Goal: Task Accomplishment & Management: Manage account settings

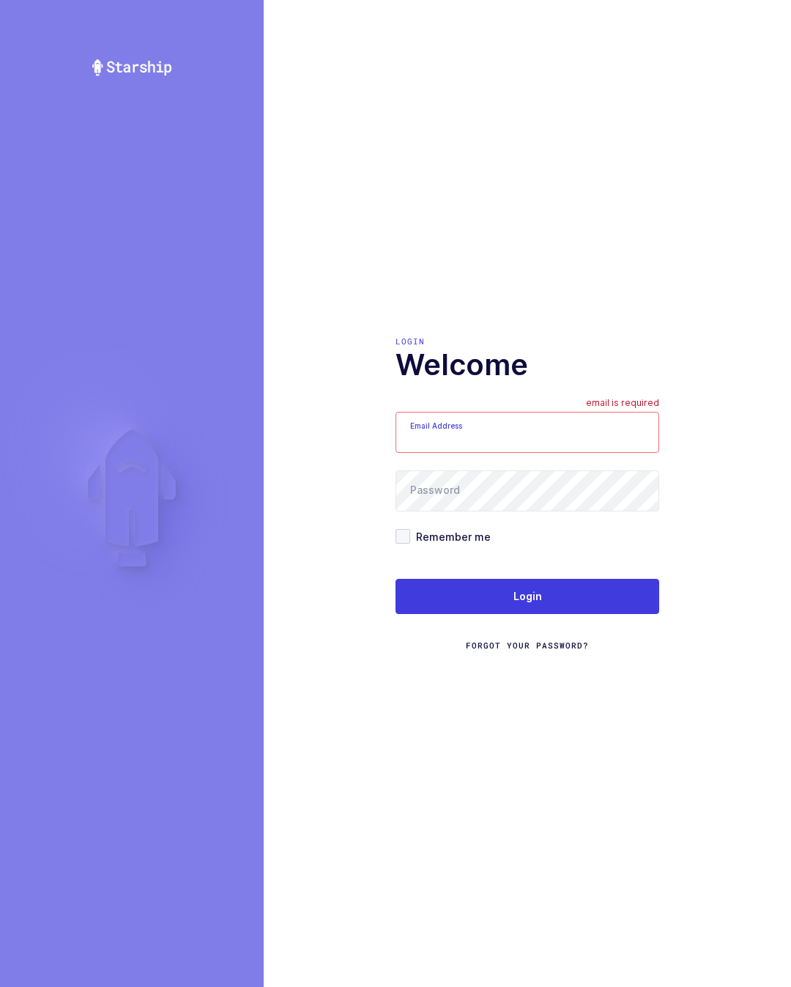
click at [561, 429] on input "Email Address" at bounding box center [528, 432] width 264 height 41
click at [538, 453] on input "Email Address" at bounding box center [528, 432] width 264 height 41
click at [574, 453] on input "Email Address" at bounding box center [528, 432] width 264 height 41
click at [552, 453] on input "Email Address" at bounding box center [528, 432] width 264 height 41
type input "[PERSON_NAME][EMAIL_ADDRESS][DOMAIN_NAME]"
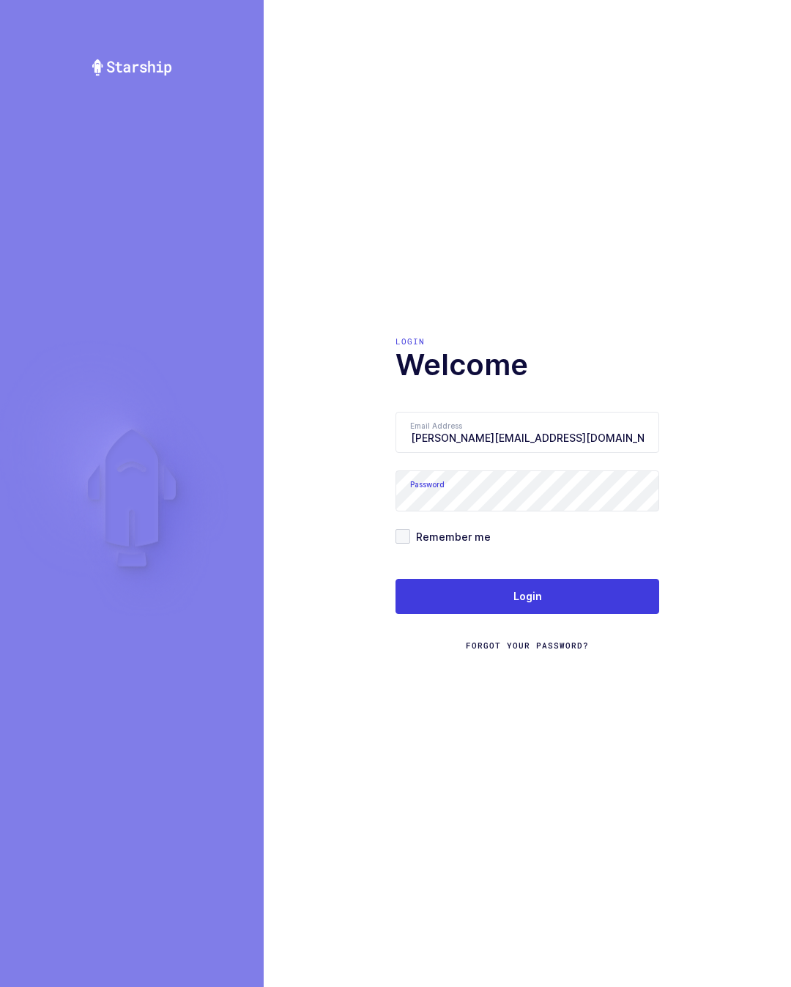
click at [597, 614] on button "Login" at bounding box center [528, 596] width 264 height 35
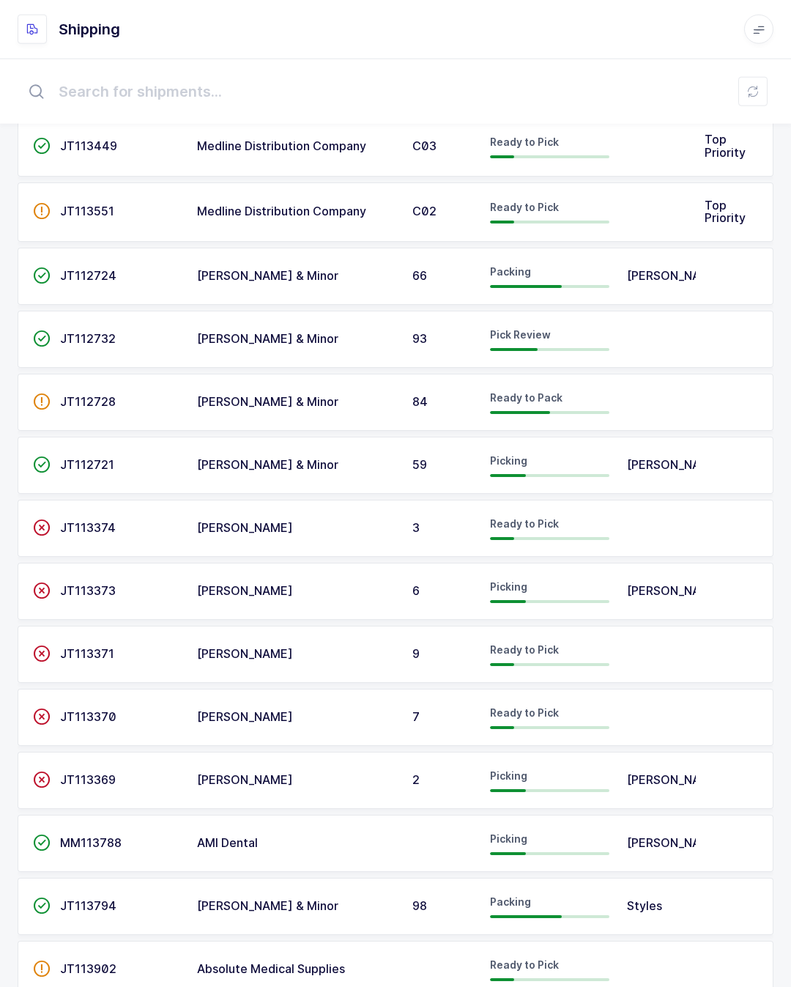
scroll to position [715, 0]
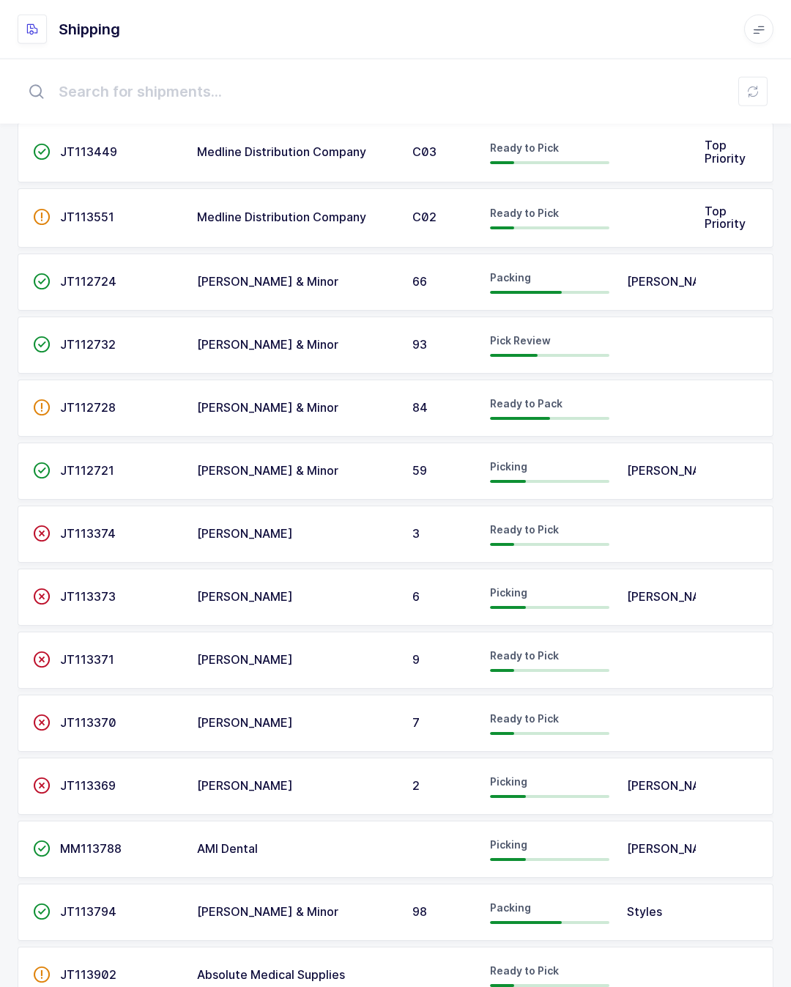
click at [690, 322] on td at bounding box center [657, 345] width 78 height 57
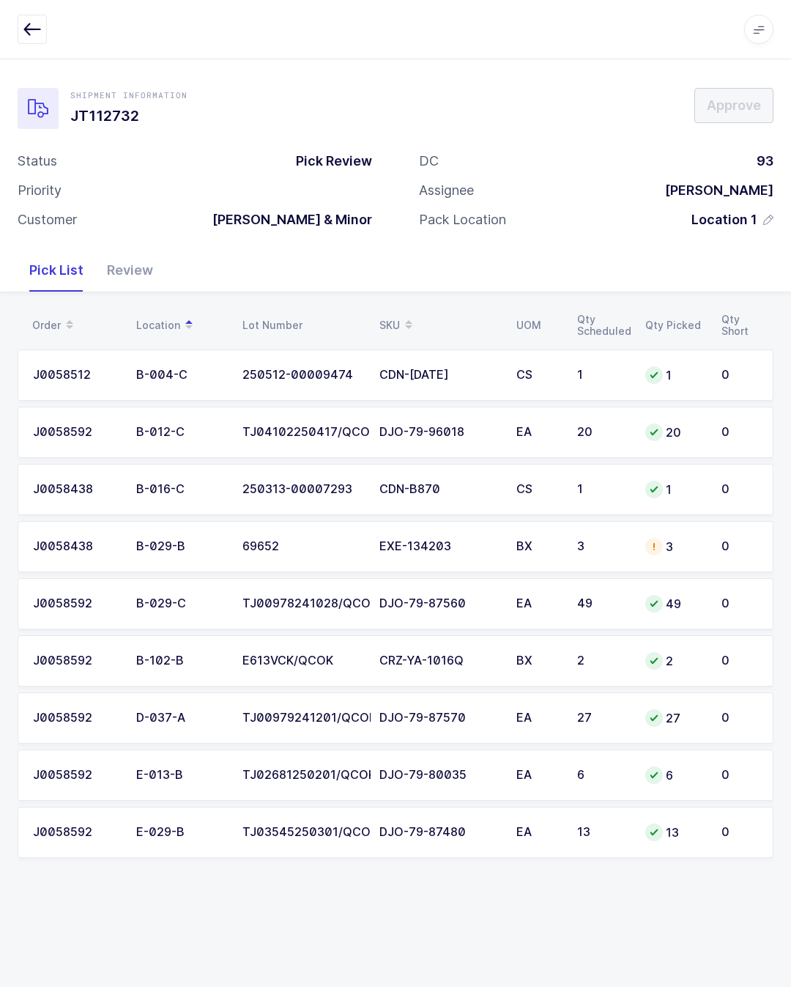
click at [122, 267] on div "Review" at bounding box center [130, 270] width 70 height 43
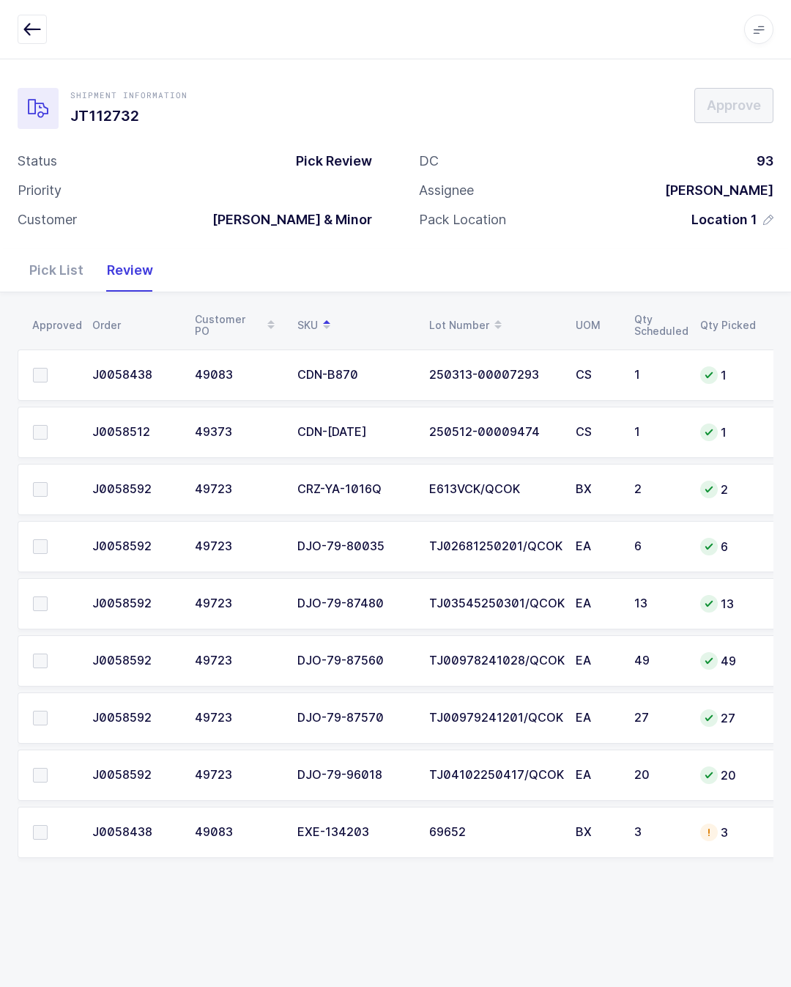
click at [68, 281] on div "Pick List" at bounding box center [57, 270] width 78 height 43
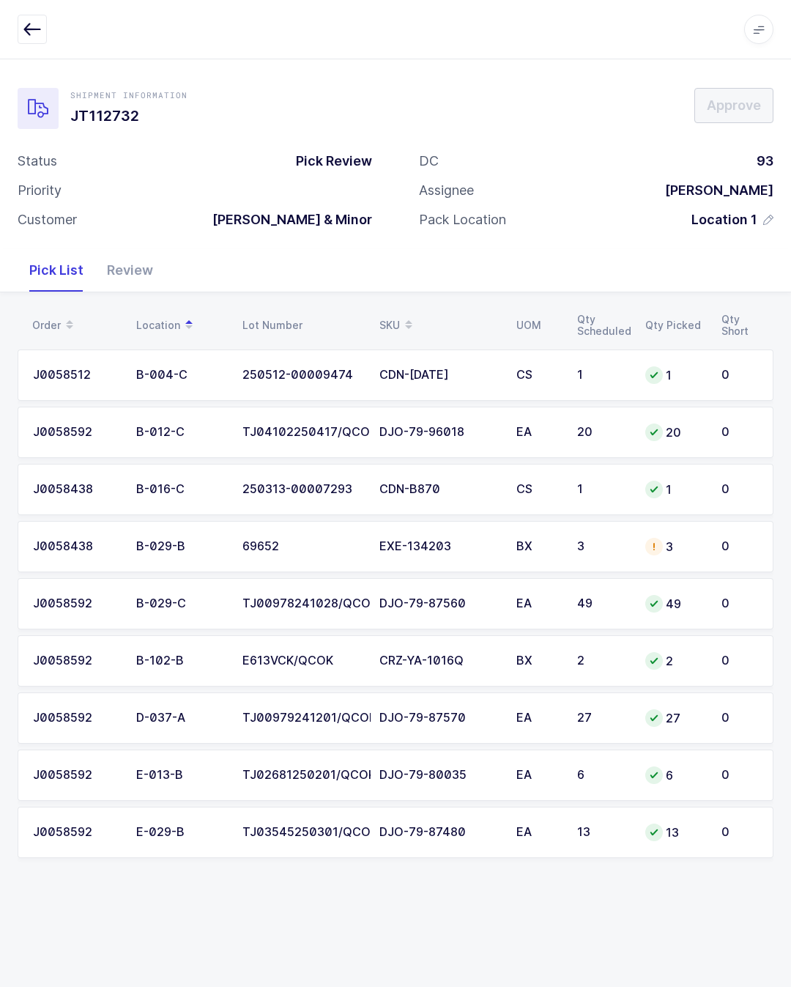
click at [143, 426] on div "B-012-C" at bounding box center [180, 432] width 89 height 13
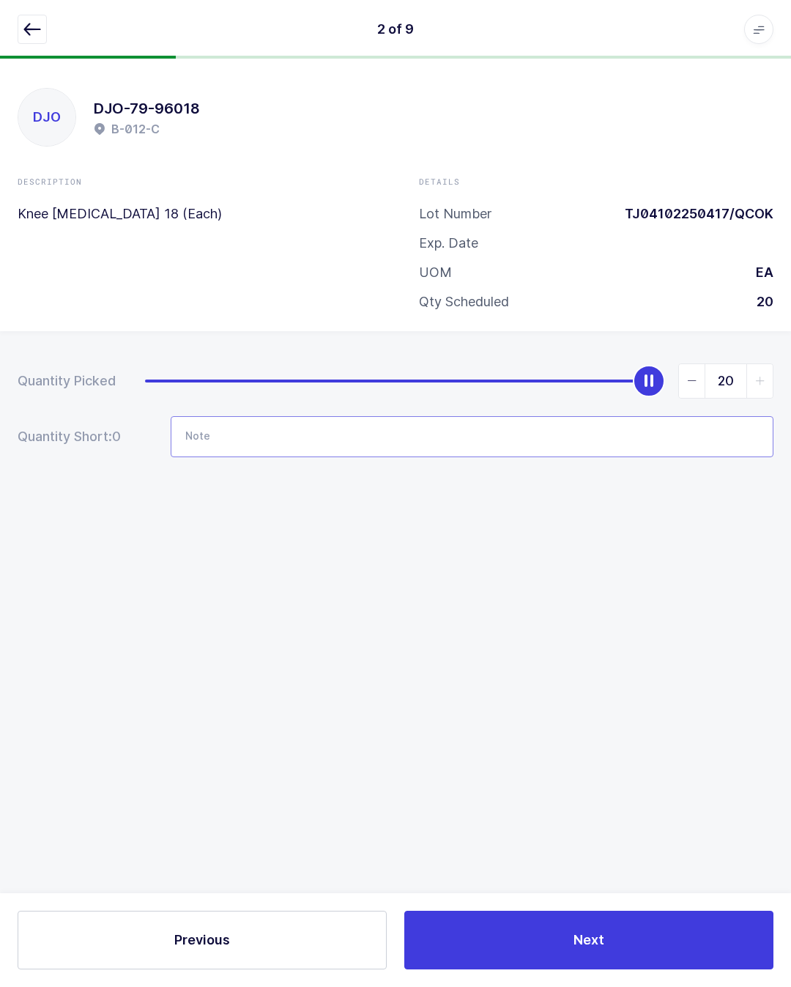
click at [279, 445] on input "Note" at bounding box center [472, 436] width 603 height 41
type input "506 lot"
click at [18, 30] on button "button" at bounding box center [32, 29] width 29 height 29
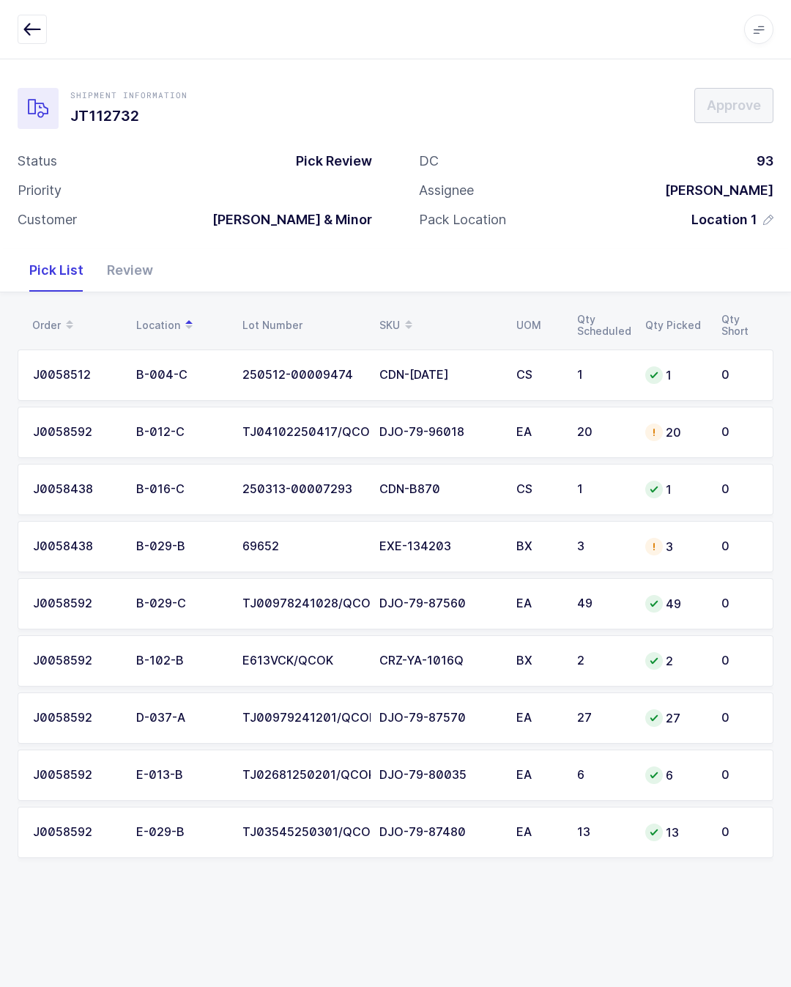
click at [134, 249] on div "Review" at bounding box center [130, 270] width 70 height 43
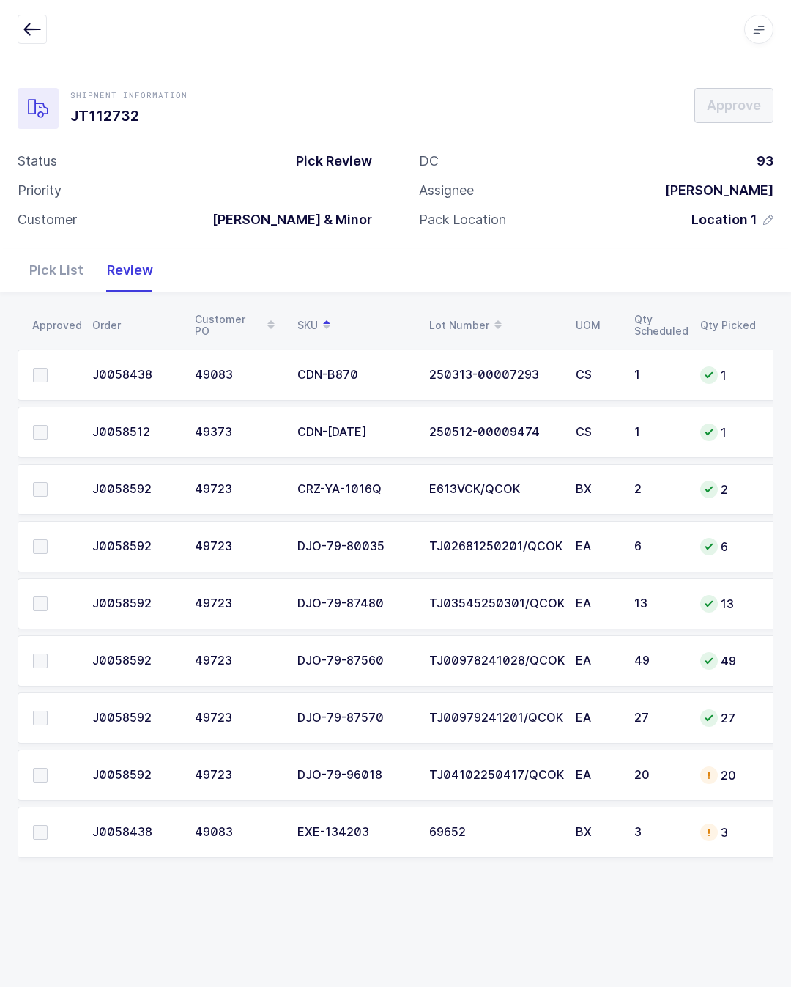
click at [36, 763] on td at bounding box center [51, 775] width 66 height 51
click at [49, 769] on label at bounding box center [54, 775] width 42 height 15
click at [48, 768] on input "checkbox" at bounding box center [48, 768] width 0 height 0
click at [589, 495] on div "BX" at bounding box center [596, 489] width 41 height 13
click at [37, 262] on div "Pick List" at bounding box center [57, 270] width 78 height 43
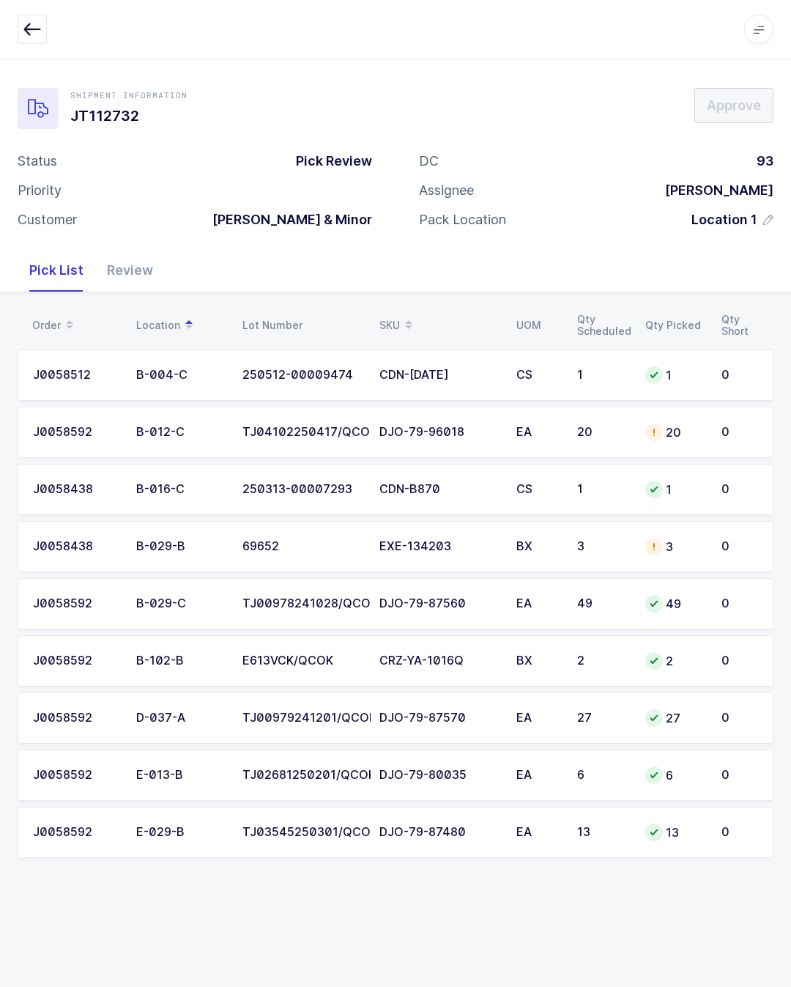
click at [621, 661] on div "2" at bounding box center [602, 660] width 51 height 13
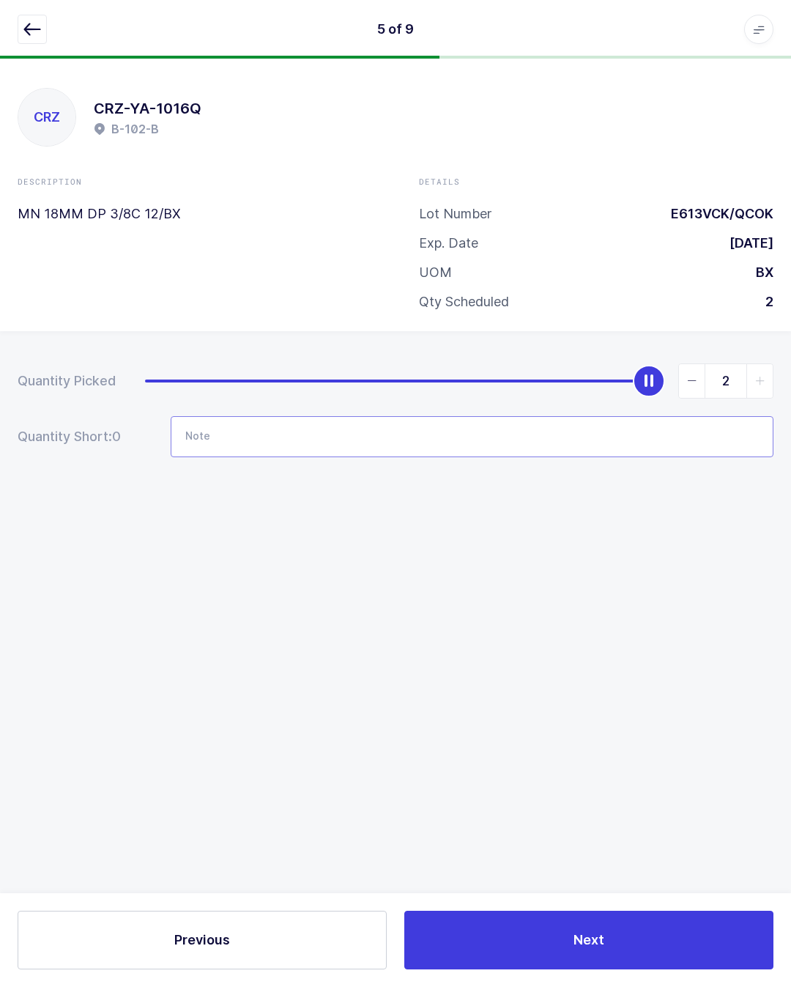
click at [510, 442] on input "Note" at bounding box center [472, 436] width 603 height 41
type input "E62BIP"
click at [37, 41] on button "button" at bounding box center [32, 29] width 29 height 29
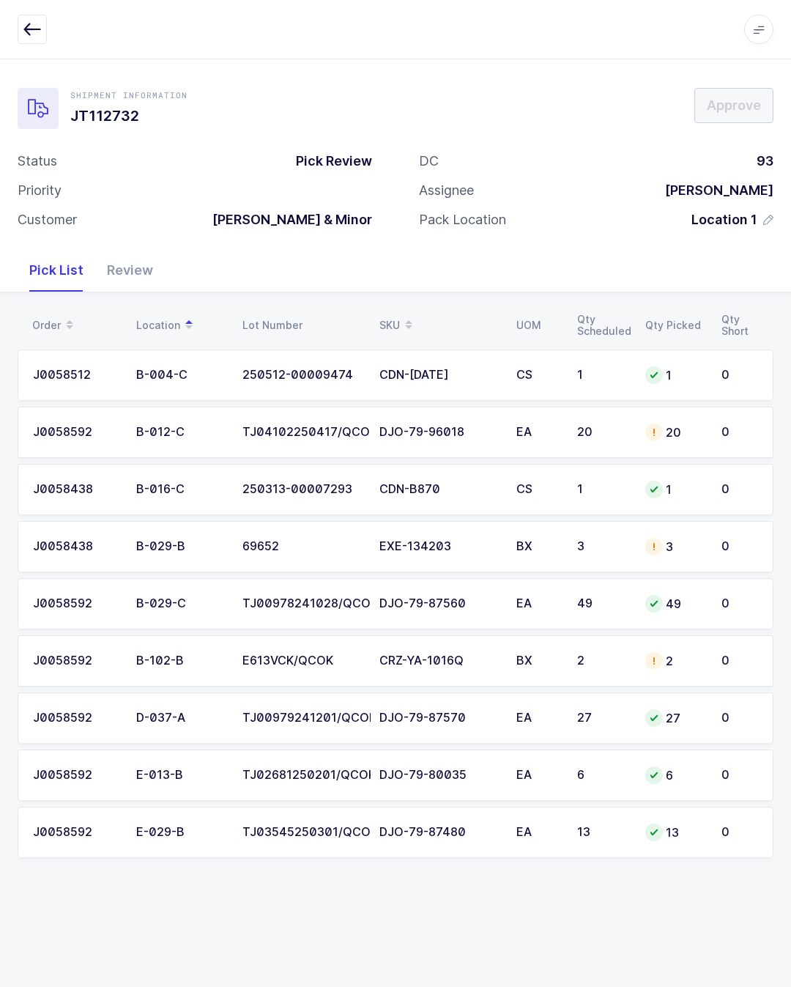
click at [148, 262] on div "Review" at bounding box center [130, 270] width 70 height 43
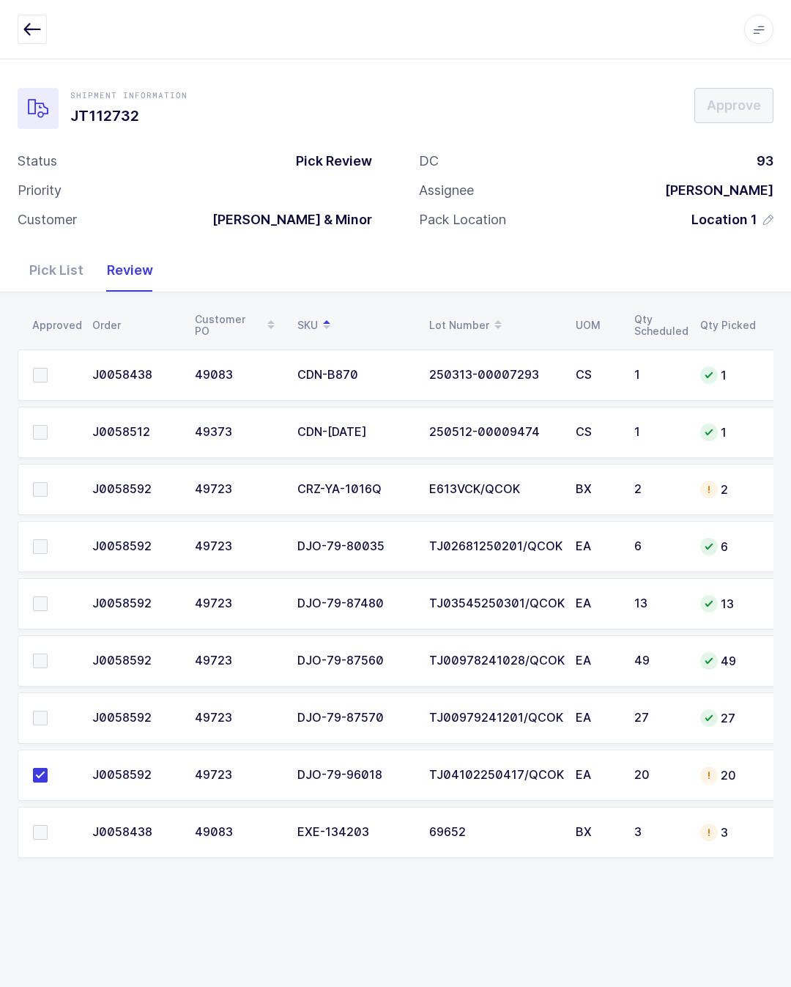
click at [58, 473] on td at bounding box center [51, 489] width 66 height 51
click at [40, 476] on td at bounding box center [51, 489] width 66 height 51
click at [51, 489] on label at bounding box center [54, 489] width 42 height 15
click at [48, 482] on input "checkbox" at bounding box center [48, 482] width 0 height 0
click at [624, 817] on td "BX" at bounding box center [596, 832] width 59 height 51
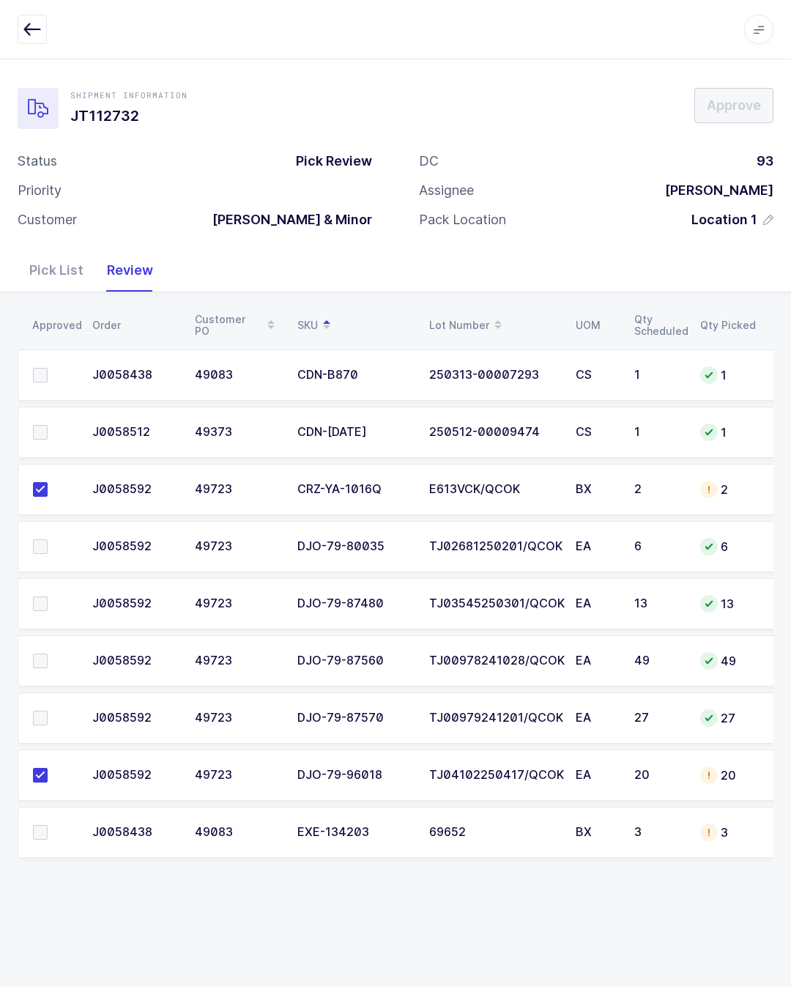
click at [62, 264] on div "Pick List" at bounding box center [57, 270] width 78 height 43
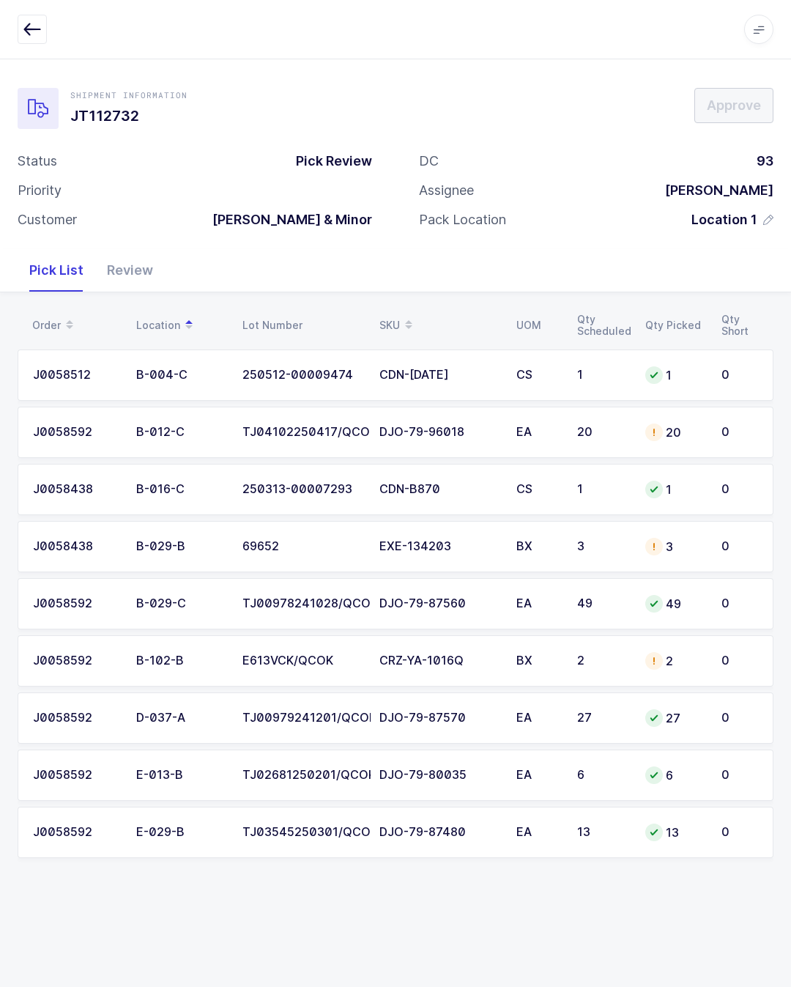
click at [686, 552] on div "3" at bounding box center [675, 547] width 59 height 18
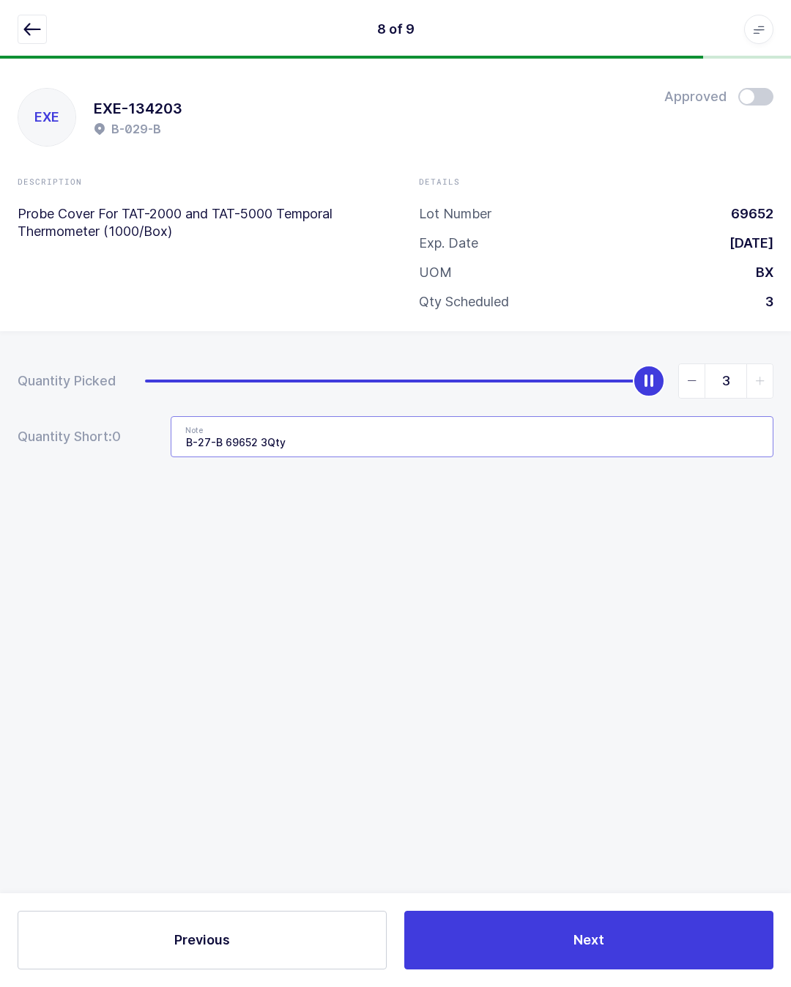
click at [720, 439] on input "B-27-B 69652 3Qty" at bounding box center [472, 436] width 603 height 41
type input "B"
click at [29, 26] on icon "button" at bounding box center [32, 30] width 18 height 18
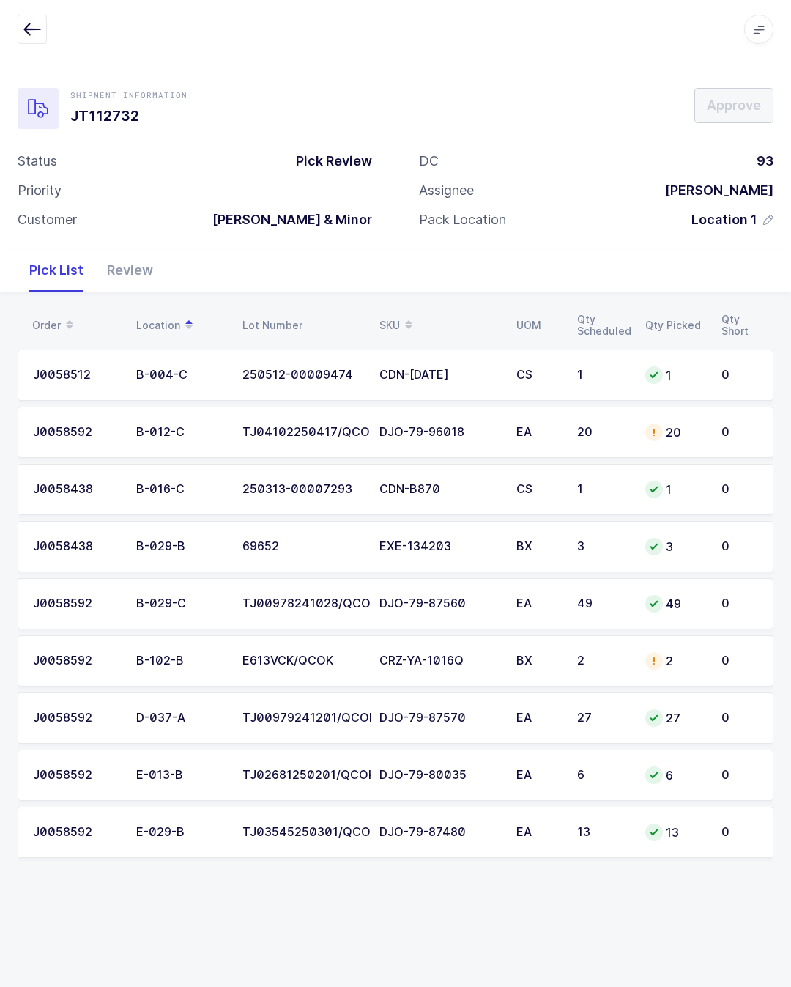
click at [102, 229] on div "Status Pick Review Priority Customer Owens & Minor" at bounding box center [195, 196] width 402 height 88
click at [128, 256] on div "Review" at bounding box center [130, 270] width 70 height 43
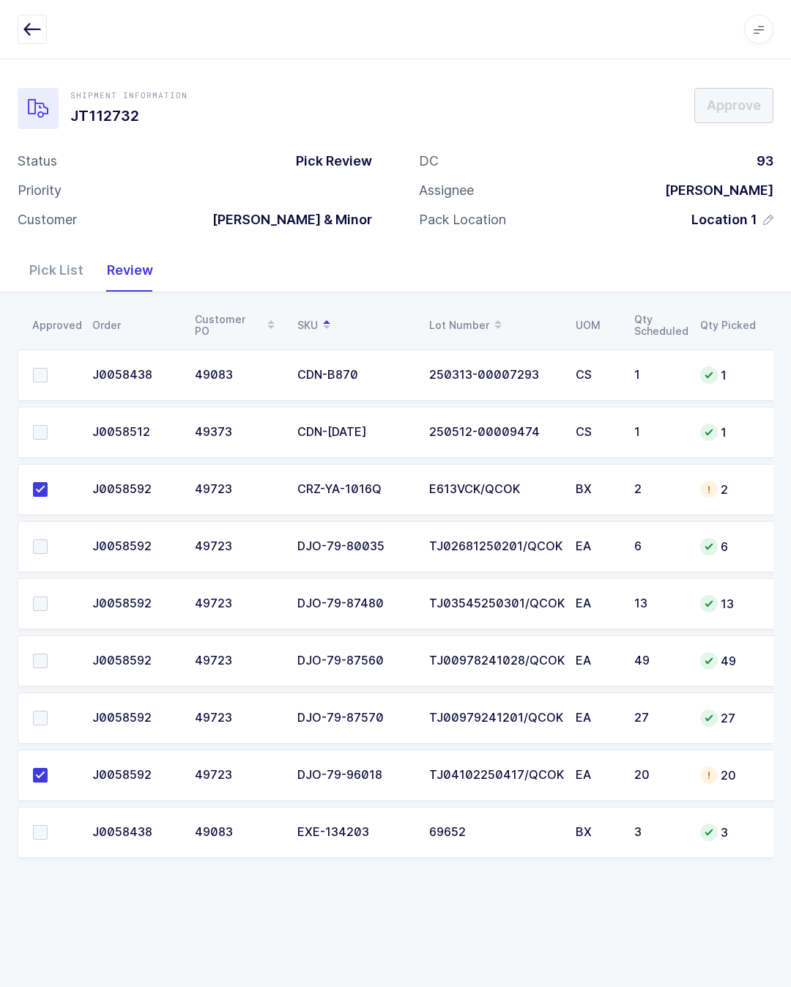
click at [45, 827] on span at bounding box center [40, 832] width 15 height 15
click at [48, 825] on input "checkbox" at bounding box center [48, 825] width 0 height 0
click at [53, 368] on label at bounding box center [54, 375] width 42 height 15
click at [48, 368] on input "checkbox" at bounding box center [48, 368] width 0 height 0
click at [49, 425] on label at bounding box center [54, 432] width 42 height 15
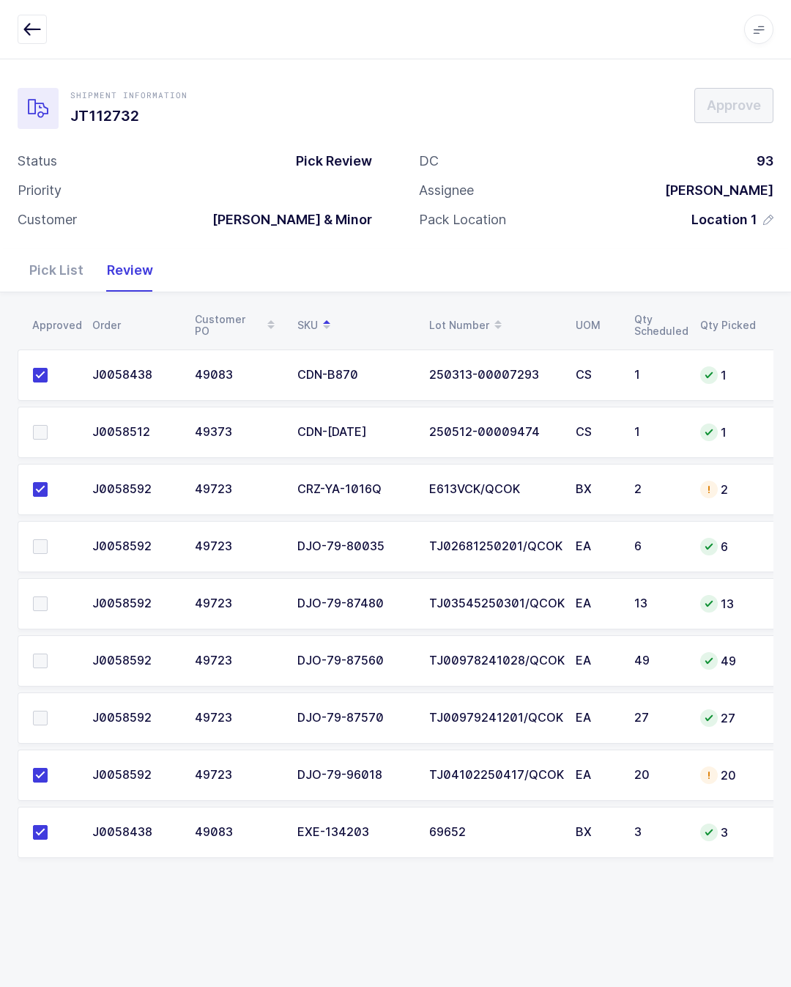
click at [48, 425] on input "checkbox" at bounding box center [48, 425] width 0 height 0
click at [42, 601] on span at bounding box center [40, 603] width 15 height 15
click at [48, 596] on input "checkbox" at bounding box center [48, 596] width 0 height 0
click at [46, 701] on td at bounding box center [51, 717] width 66 height 51
click at [40, 711] on span at bounding box center [40, 718] width 15 height 15
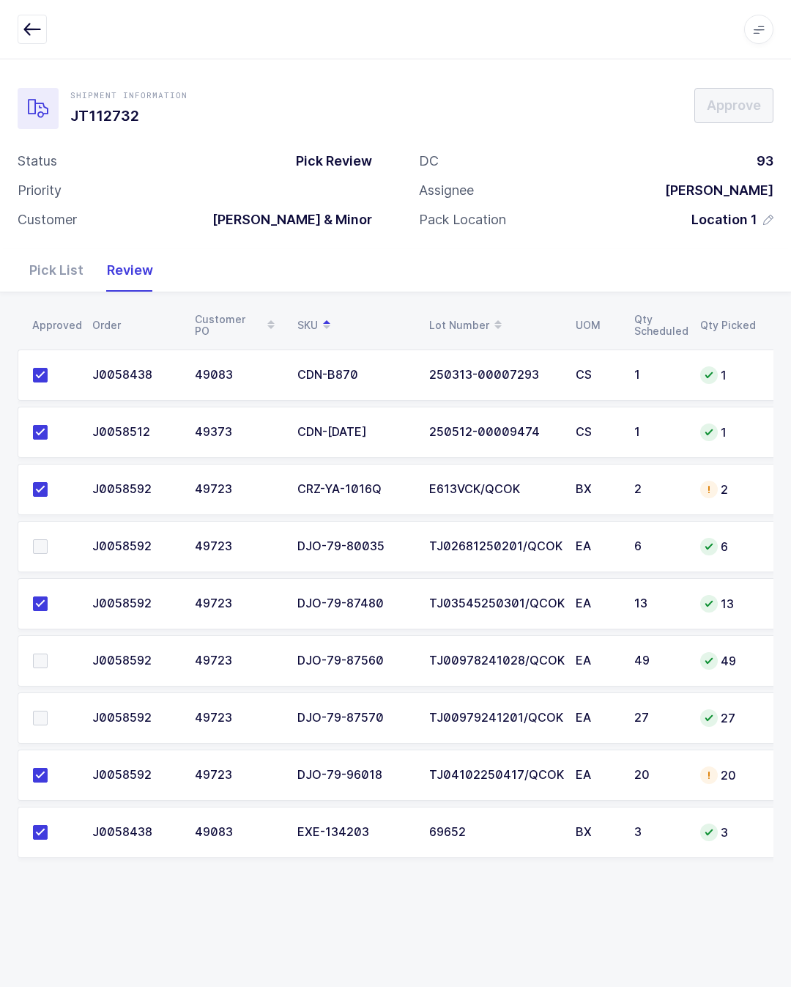
click at [48, 711] on input "checkbox" at bounding box center [48, 711] width 0 height 0
click at [48, 541] on label at bounding box center [54, 546] width 42 height 15
click at [48, 539] on input "checkbox" at bounding box center [48, 539] width 0 height 0
click at [60, 267] on div "Pick List" at bounding box center [57, 270] width 78 height 43
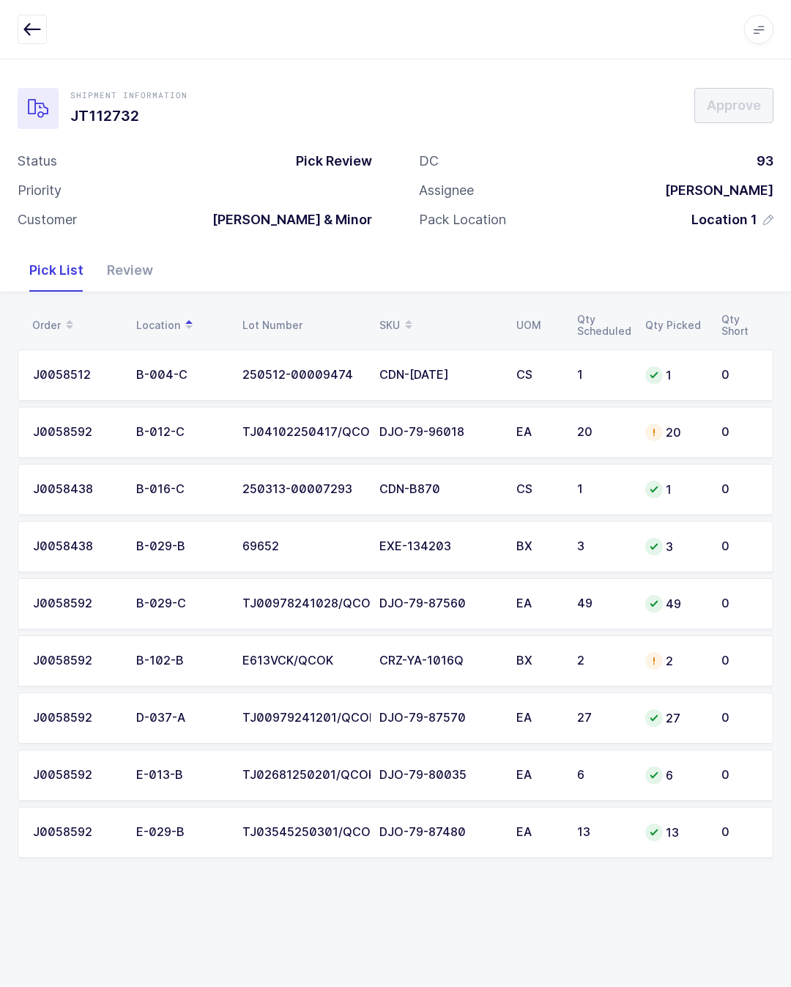
click at [508, 721] on td "EA" at bounding box center [538, 717] width 61 height 51
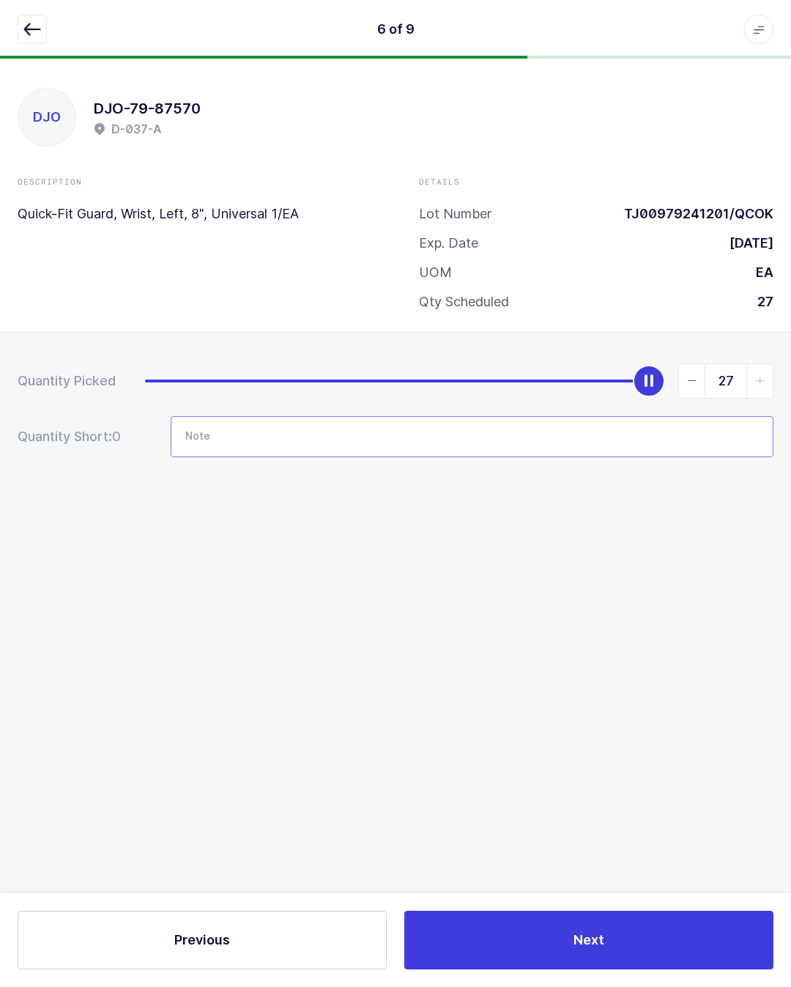
click at [542, 443] on input "Note" at bounding box center [472, 436] width 603 height 41
type input "q"
click at [342, 436] on input "1201" at bounding box center [472, 436] width 603 height 41
type input "1"
click at [18, 34] on button "button" at bounding box center [32, 29] width 29 height 29
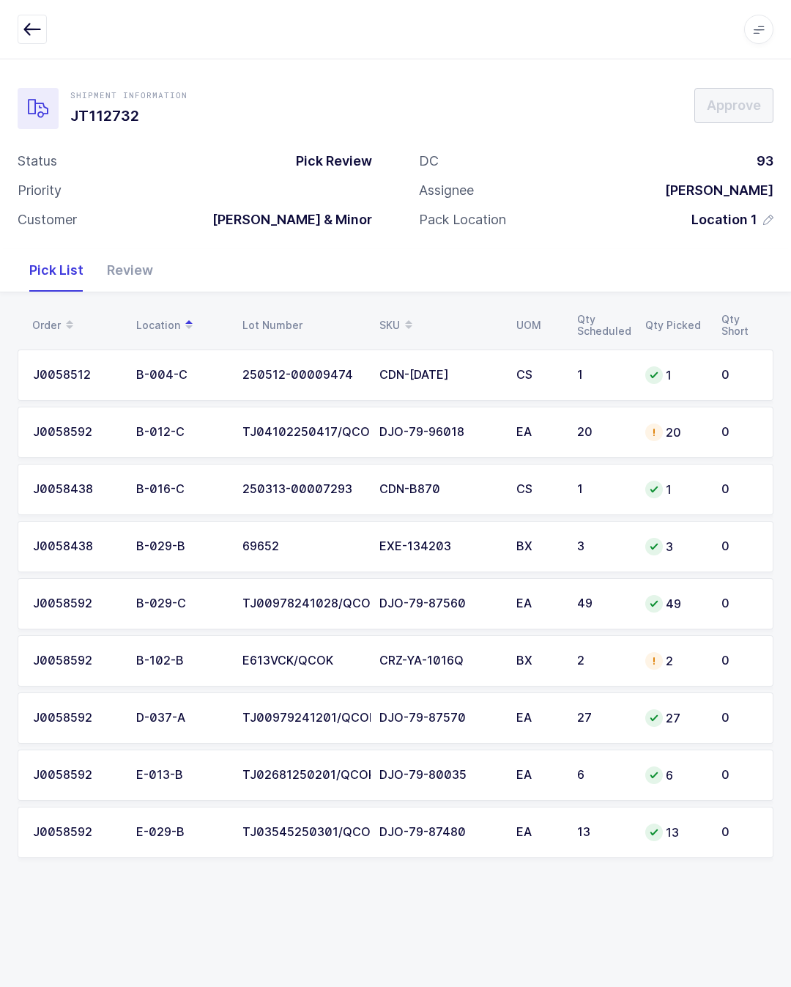
click at [709, 605] on td "49" at bounding box center [675, 603] width 76 height 51
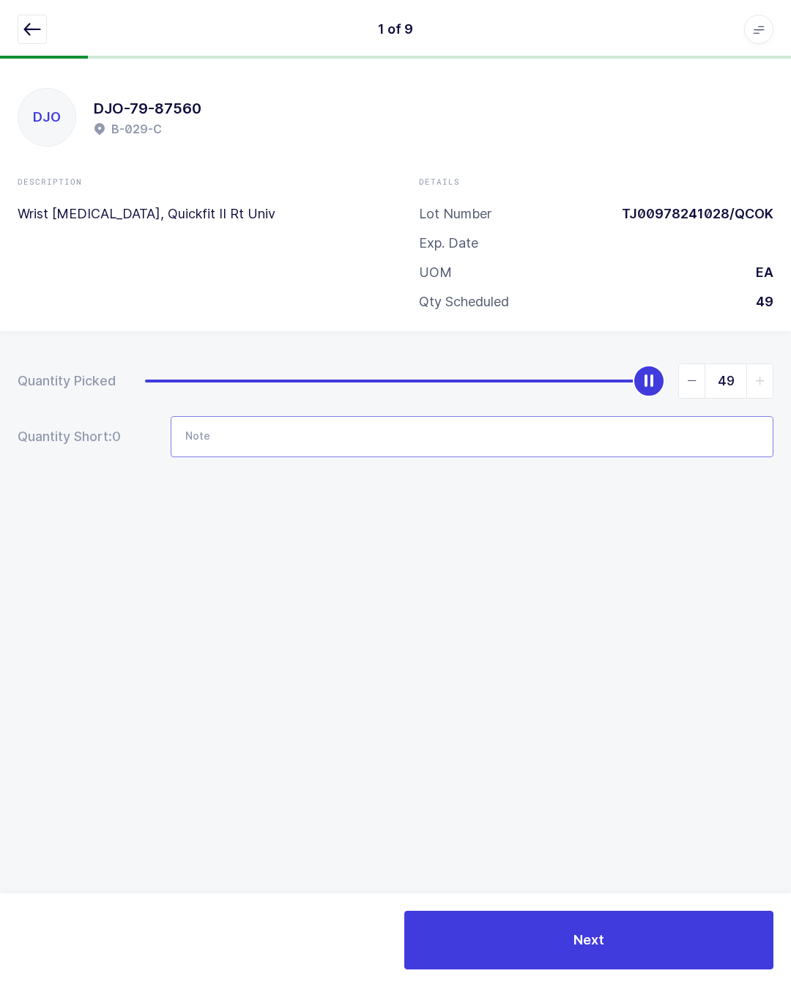
click at [401, 416] on input "Note" at bounding box center [472, 436] width 603 height 41
type input "1201"
click at [500, 565] on div "Quantity Picked 49 Quantity Short: 0 Note 1201" at bounding box center [395, 461] width 791 height 261
click at [36, 21] on icon "button" at bounding box center [32, 30] width 18 height 18
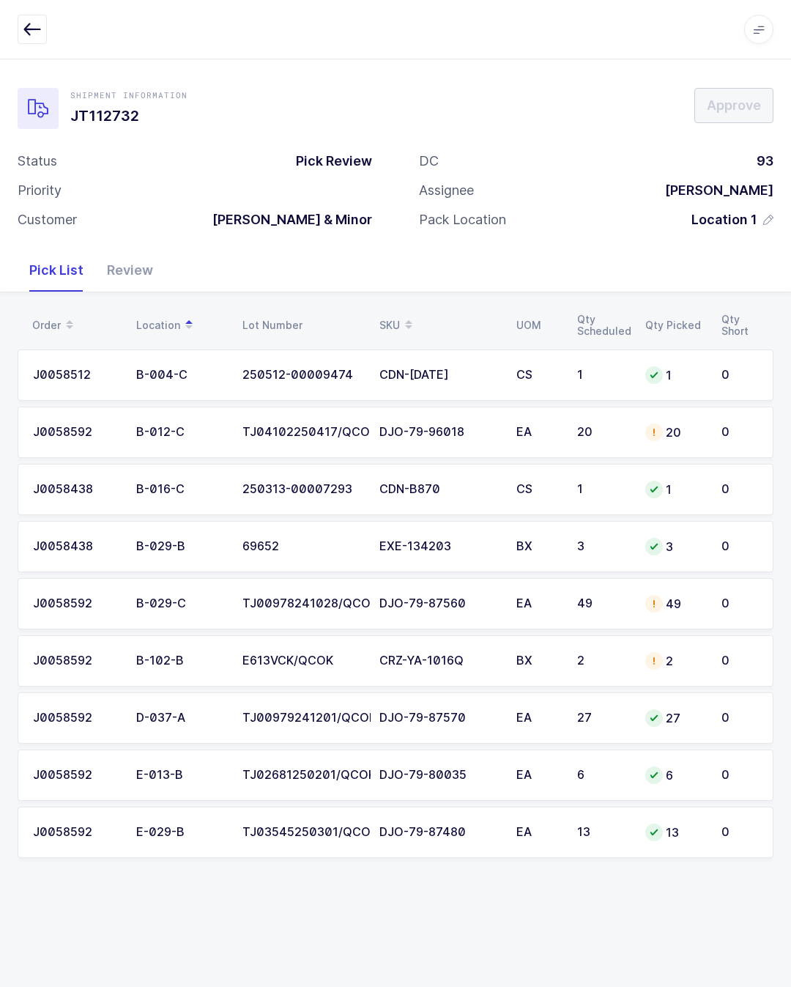
click at [138, 265] on div "Review" at bounding box center [130, 270] width 70 height 43
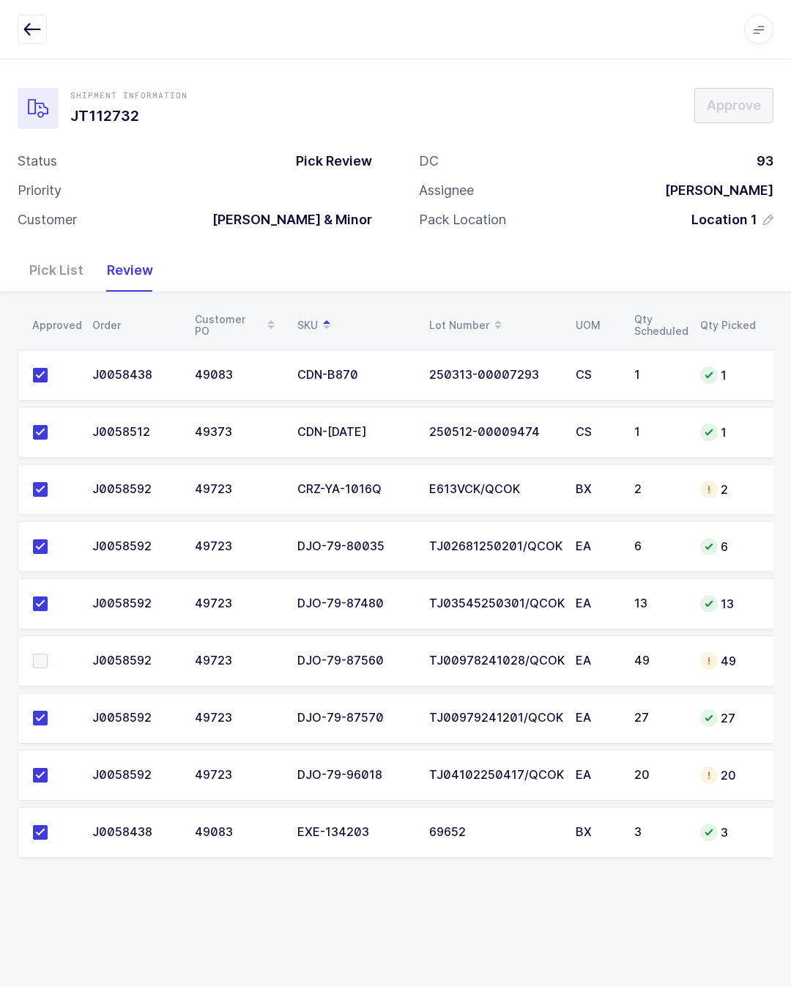
click at [53, 648] on td at bounding box center [51, 660] width 66 height 51
click at [33, 665] on span at bounding box center [40, 661] width 15 height 15
click at [48, 654] on input "checkbox" at bounding box center [48, 654] width 0 height 0
click at [439, 497] on td "E613VCK/QCOK" at bounding box center [494, 489] width 147 height 51
click at [319, 476] on td "CRZ-YA-1016Q" at bounding box center [355, 489] width 132 height 51
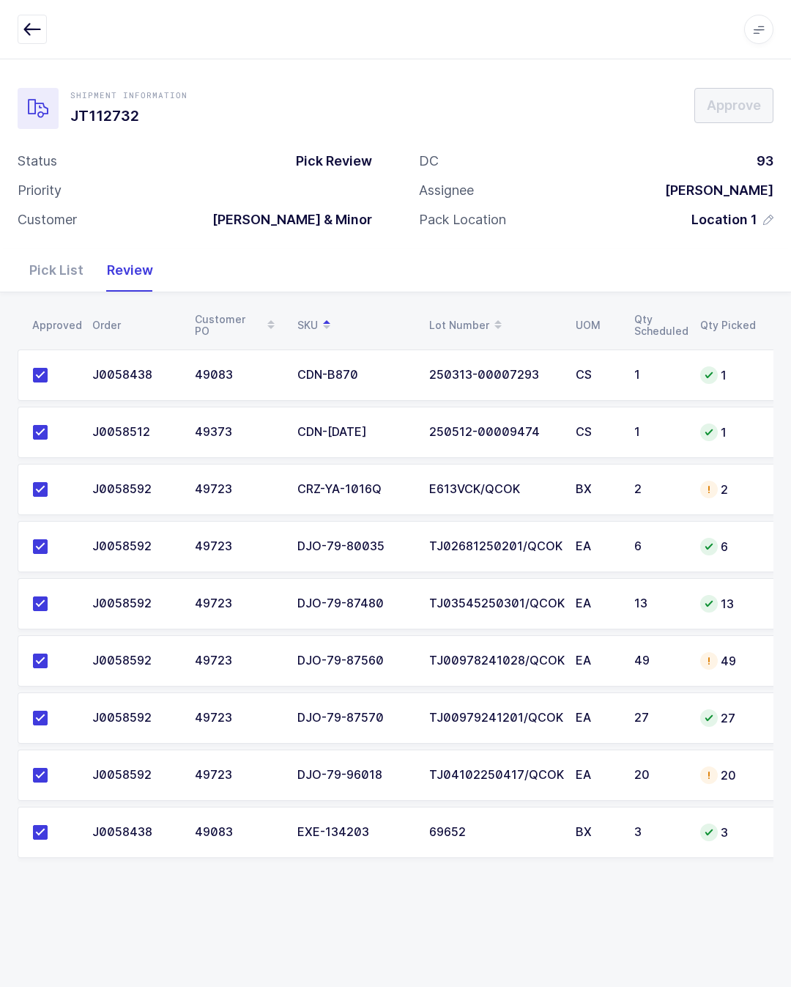
click at [402, 504] on td "CRZ-YA-1016Q" at bounding box center [355, 489] width 132 height 51
click at [66, 276] on div "Pick List" at bounding box center [57, 270] width 78 height 43
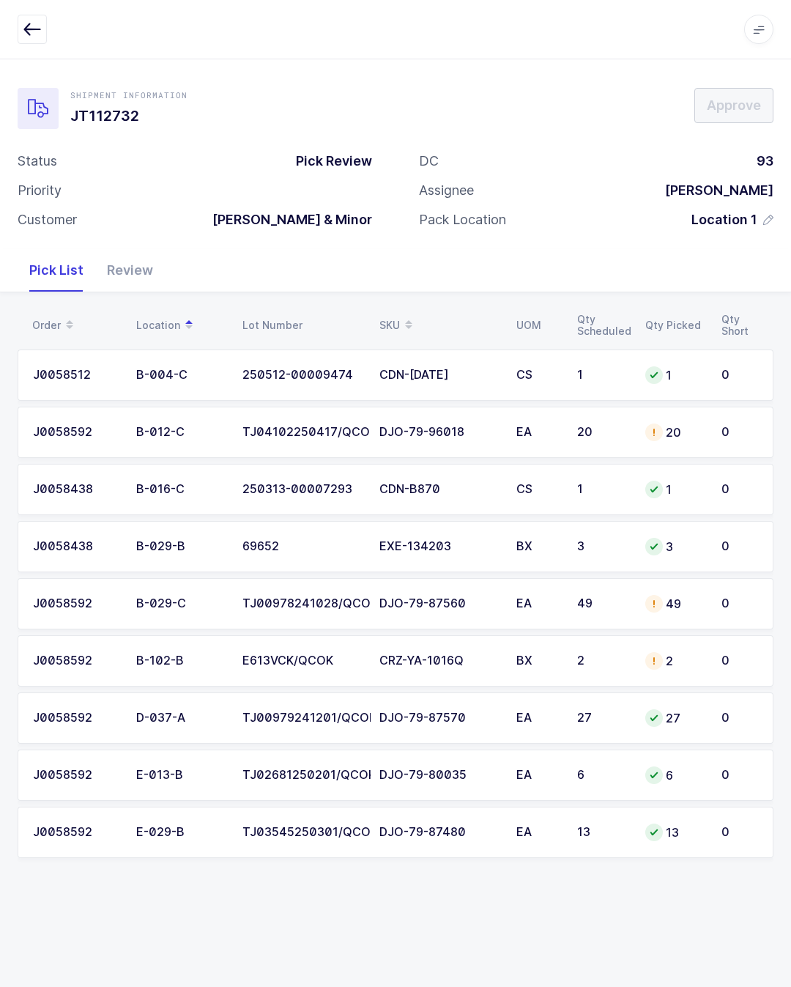
click at [308, 663] on div "E613VCK/QCOK" at bounding box center [302, 660] width 119 height 13
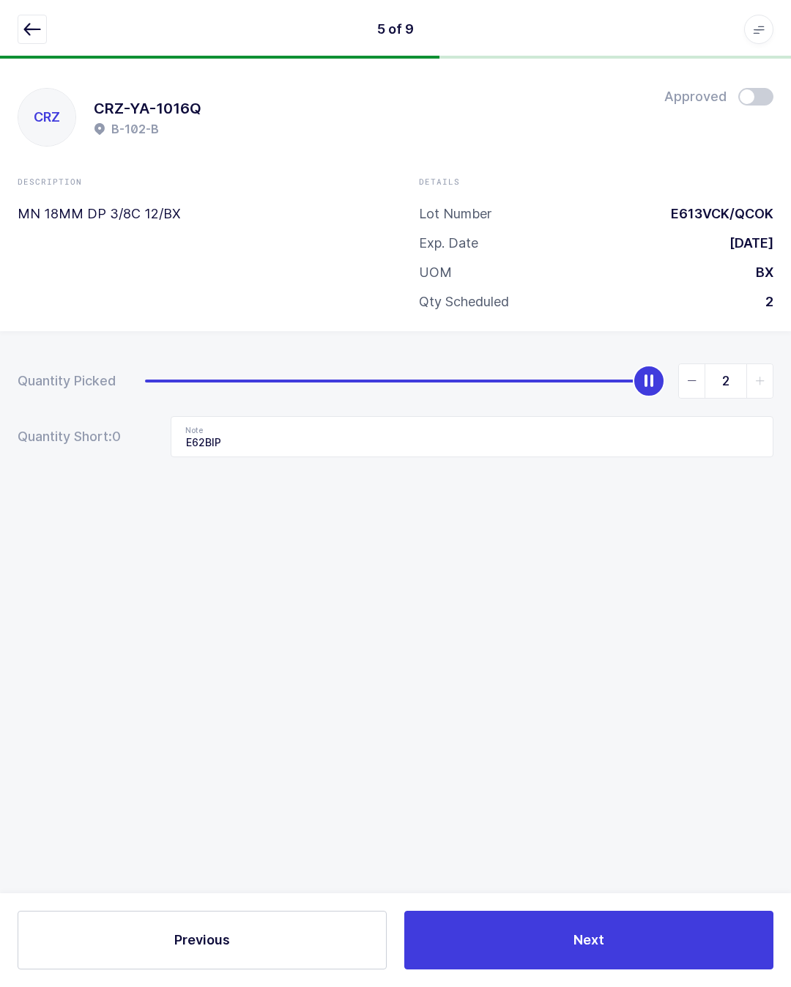
click at [33, 21] on icon "button" at bounding box center [32, 30] width 18 height 18
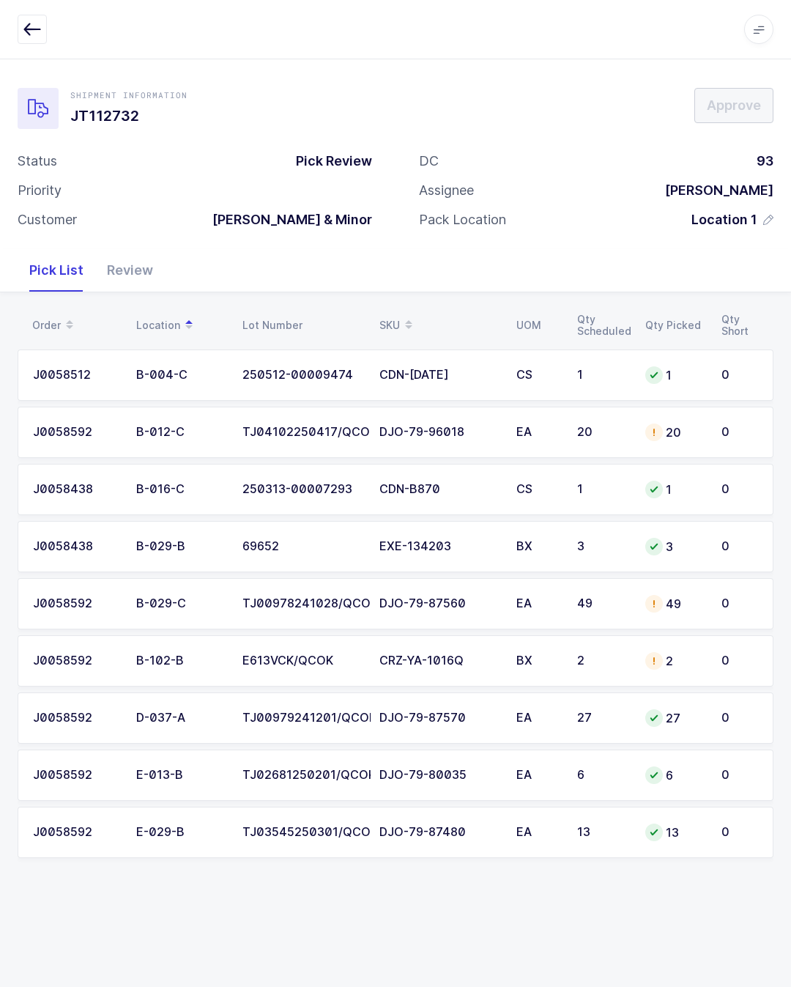
click at [106, 613] on td "J0058592" at bounding box center [73, 603] width 110 height 51
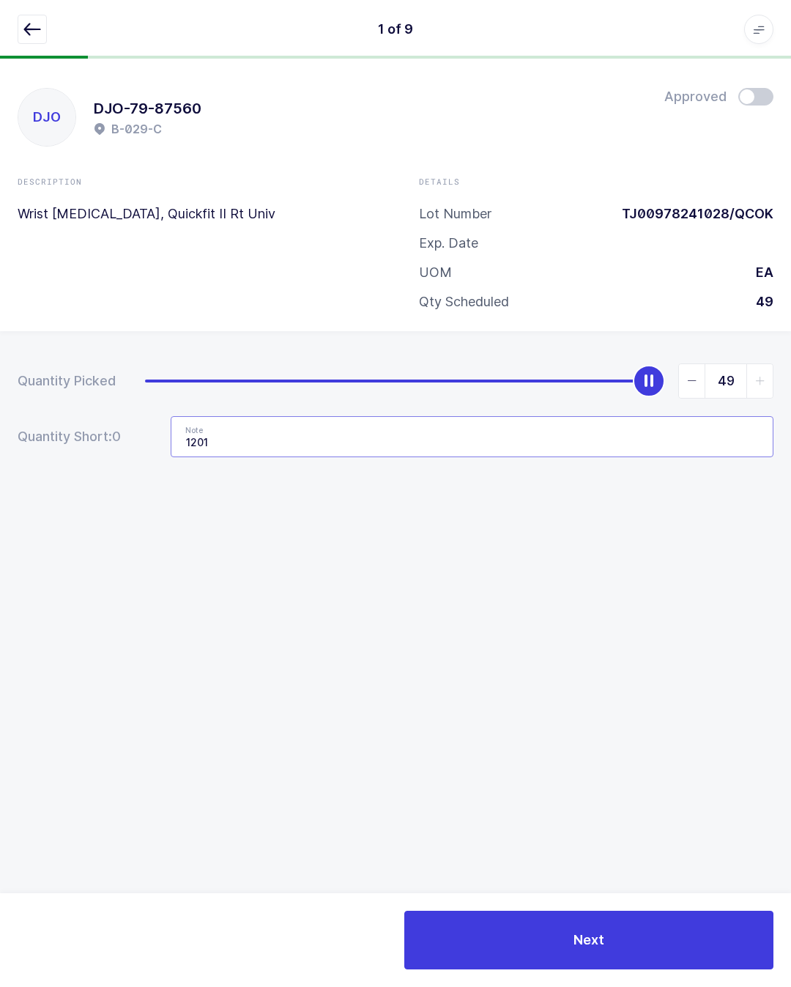
click at [304, 442] on input "1201" at bounding box center [472, 436] width 603 height 41
type input "1"
click at [57, 12] on div "1 of 9 Apps Core Warehouse Admin Mission Control Purchasing Glenn R. Logout Acc…" at bounding box center [395, 29] width 791 height 59
click at [44, 15] on button "button" at bounding box center [32, 29] width 29 height 29
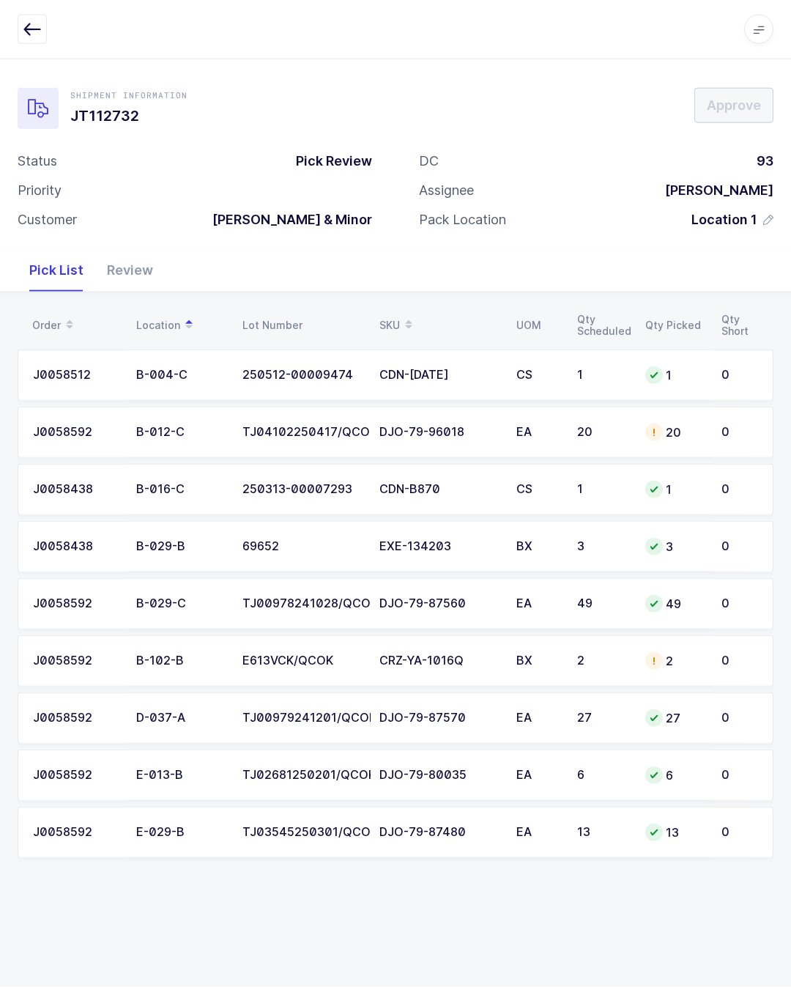
scroll to position [32, 0]
click at [313, 654] on div "E613VCK/QCOK" at bounding box center [302, 660] width 119 height 13
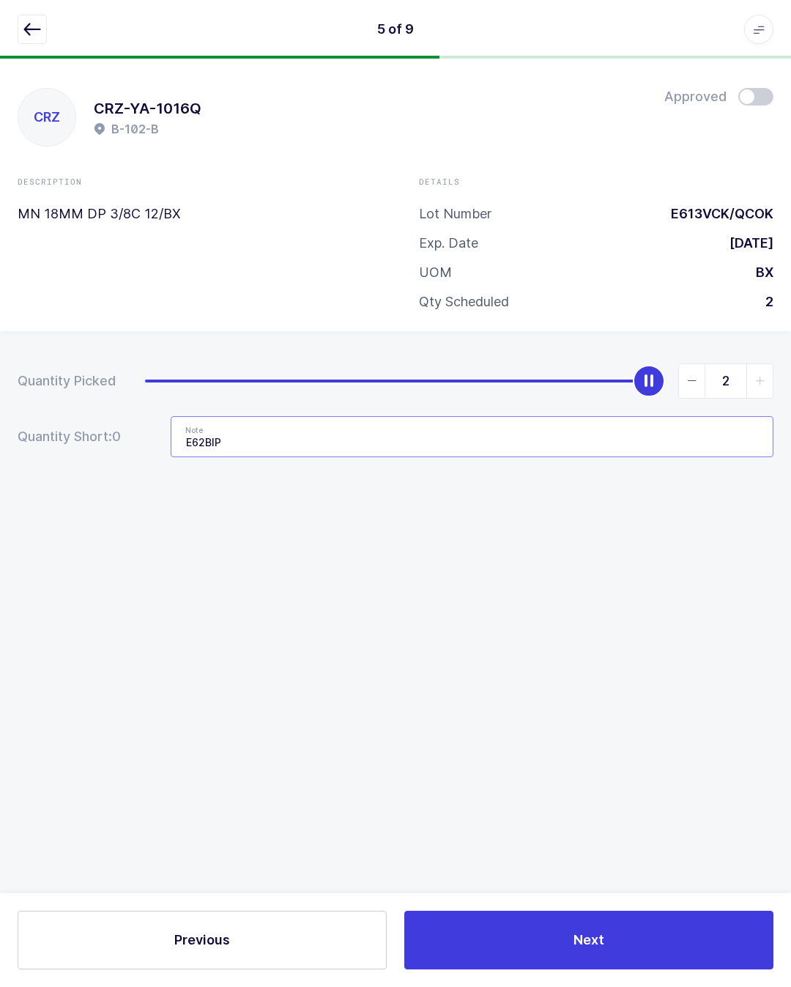
click at [296, 416] on input "E62BIP" at bounding box center [472, 436] width 603 height 41
type input "E"
click at [56, 17] on div at bounding box center [396, 29] width 756 height 29
click at [43, 32] on button "button" at bounding box center [32, 29] width 29 height 29
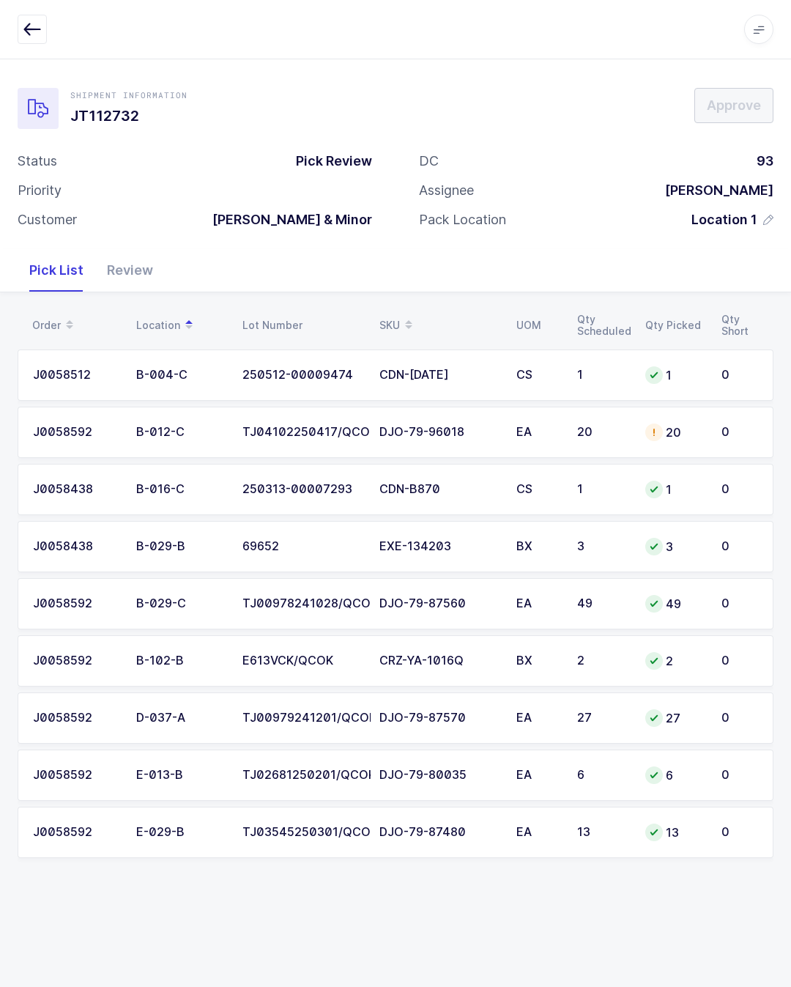
click at [383, 433] on div "DJO-79-96018" at bounding box center [439, 432] width 119 height 13
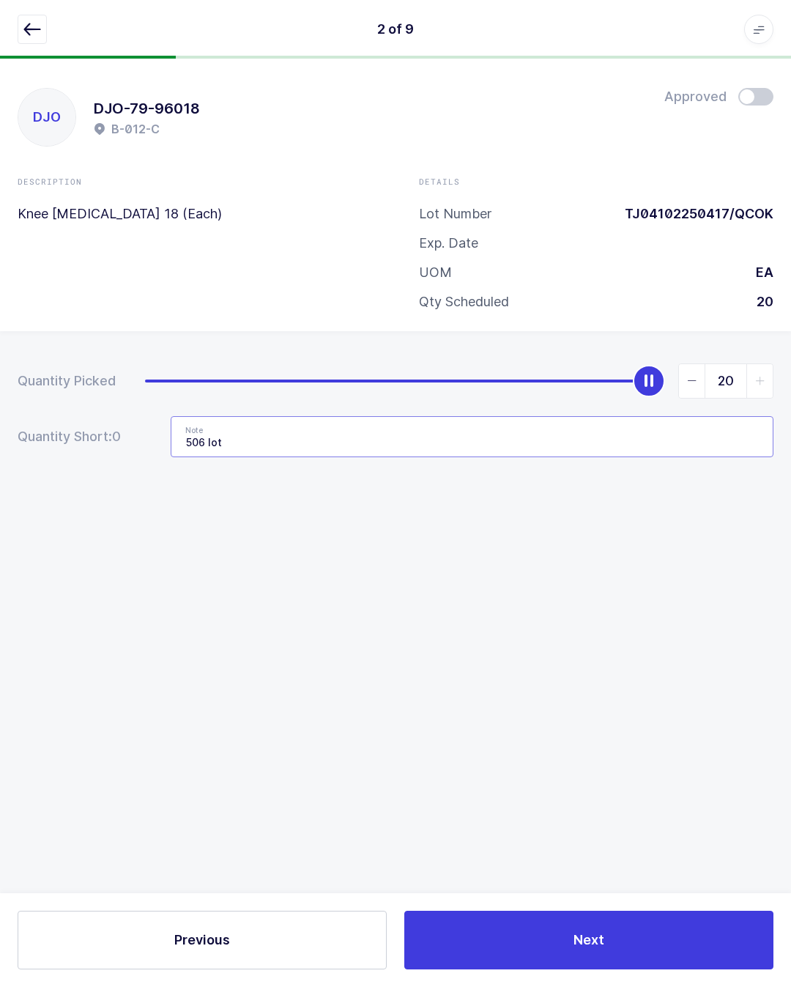
click at [641, 449] on input "506 lot" at bounding box center [472, 436] width 603 height 41
type input "5"
click at [27, 18] on button "button" at bounding box center [32, 29] width 29 height 29
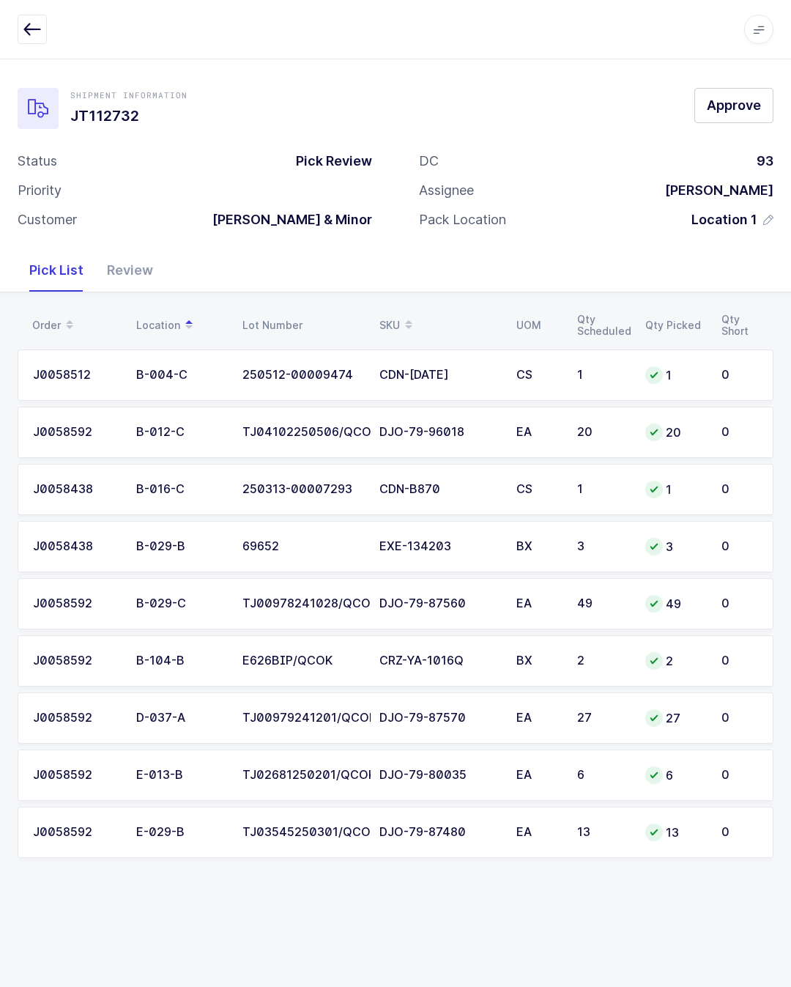
click at [741, 108] on span "Approve" at bounding box center [734, 105] width 54 height 18
click at [127, 287] on div "Review" at bounding box center [130, 270] width 70 height 43
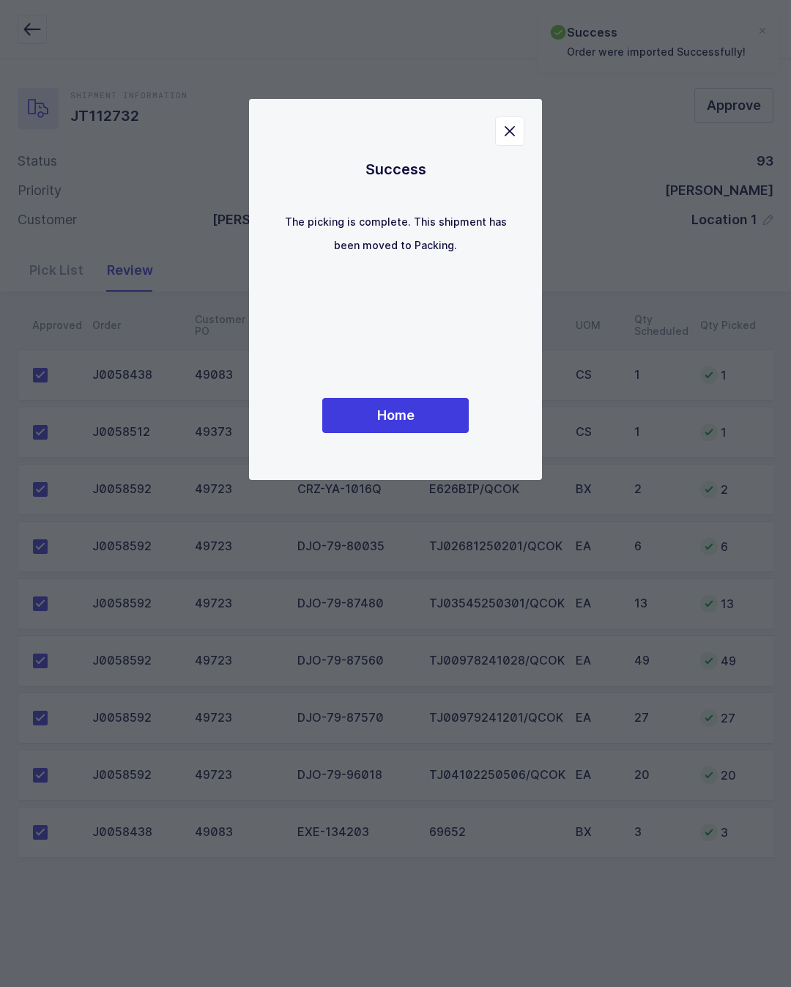
click at [385, 424] on span "Home" at bounding box center [395, 415] width 37 height 18
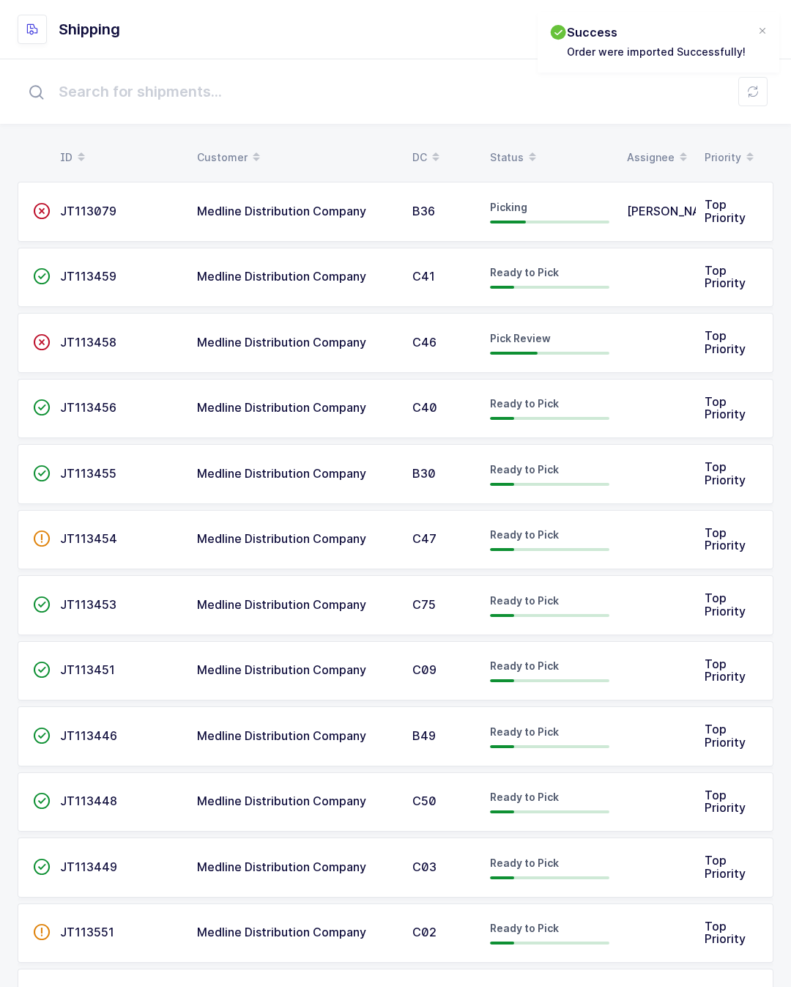
click at [680, 361] on td at bounding box center [657, 343] width 78 height 60
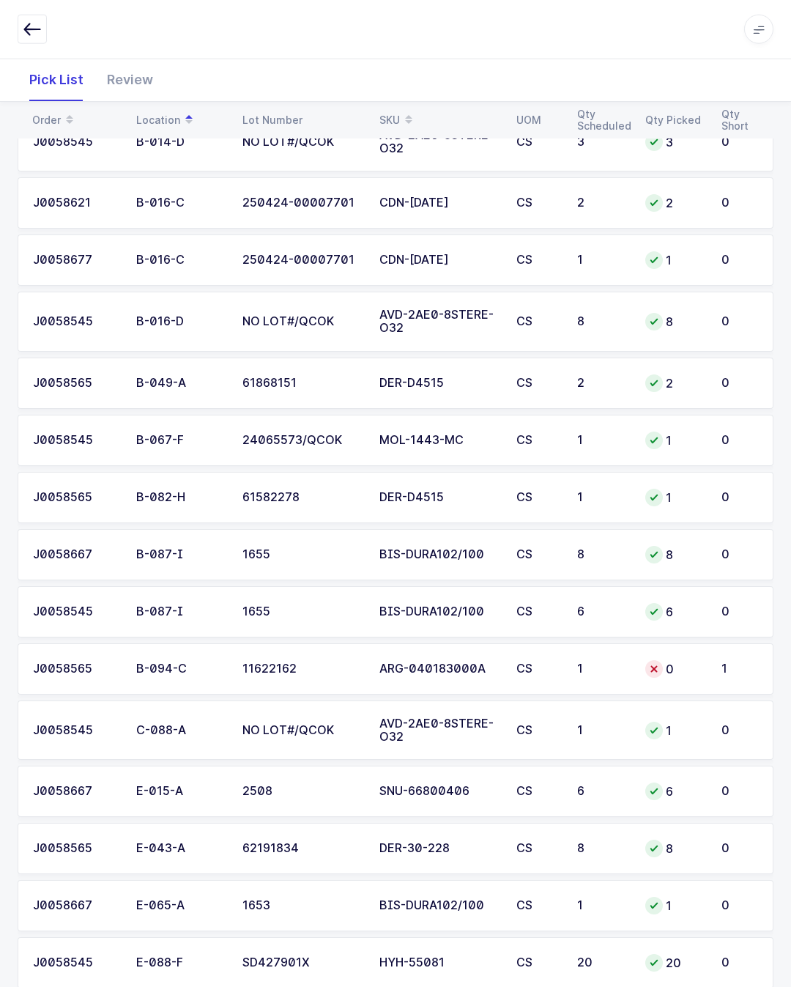
click at [653, 666] on icon at bounding box center [655, 669] width 12 height 12
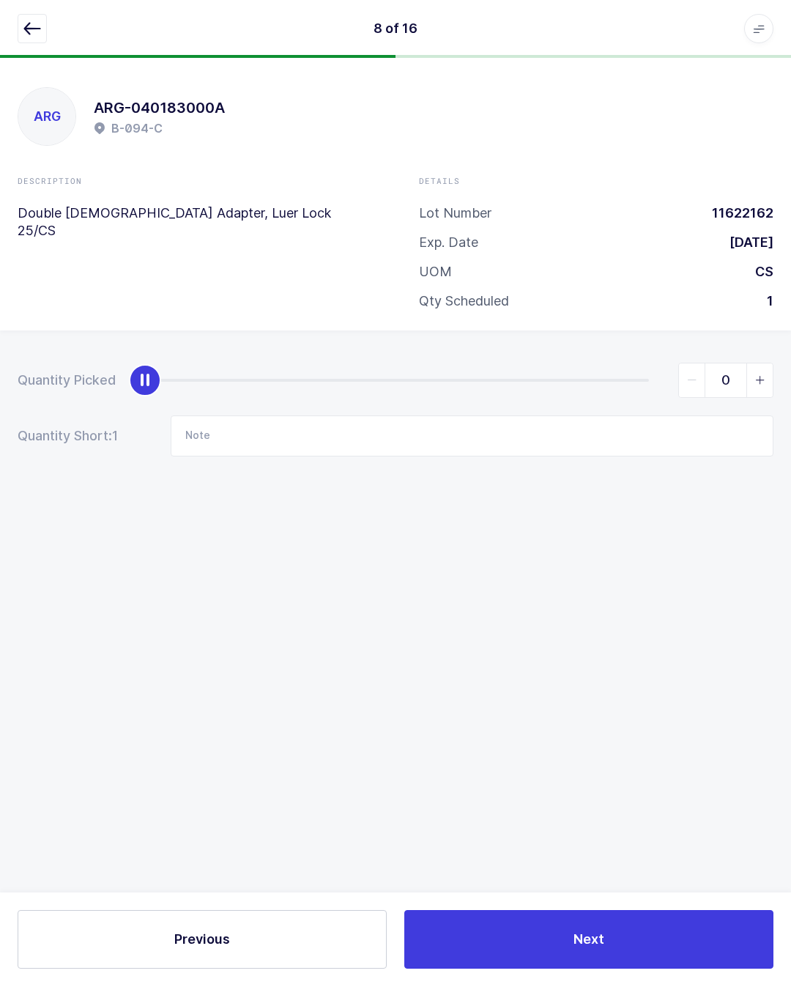
scroll to position [32, 0]
type input "1"
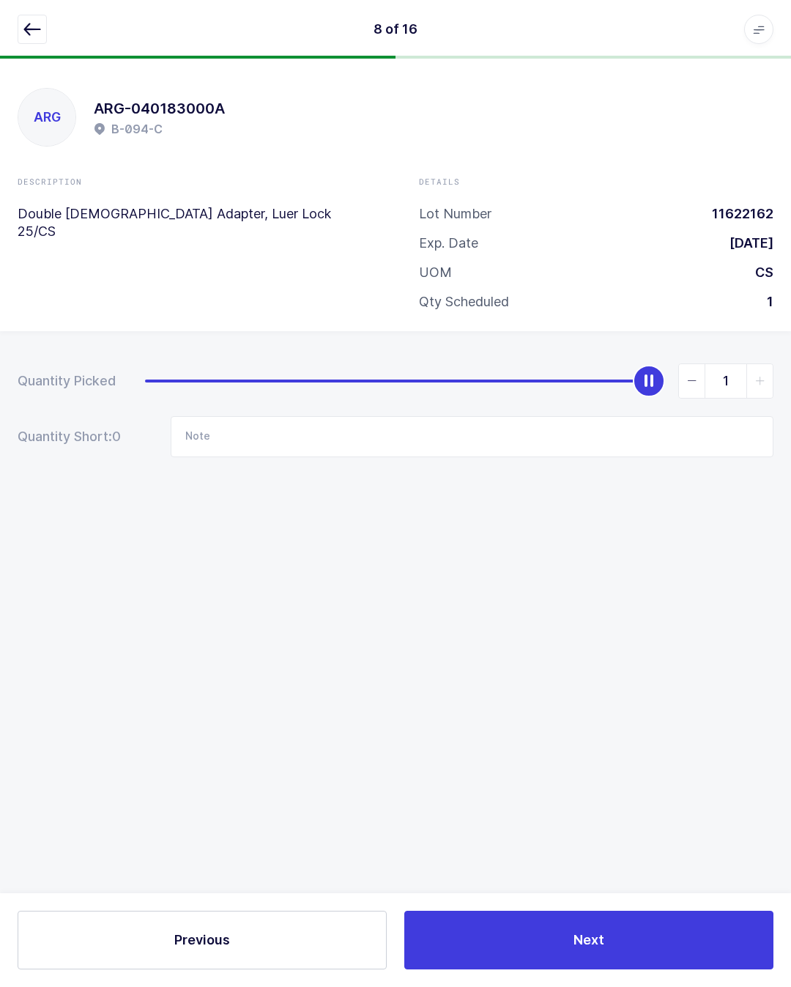
click at [42, 21] on button "button" at bounding box center [32, 29] width 29 height 29
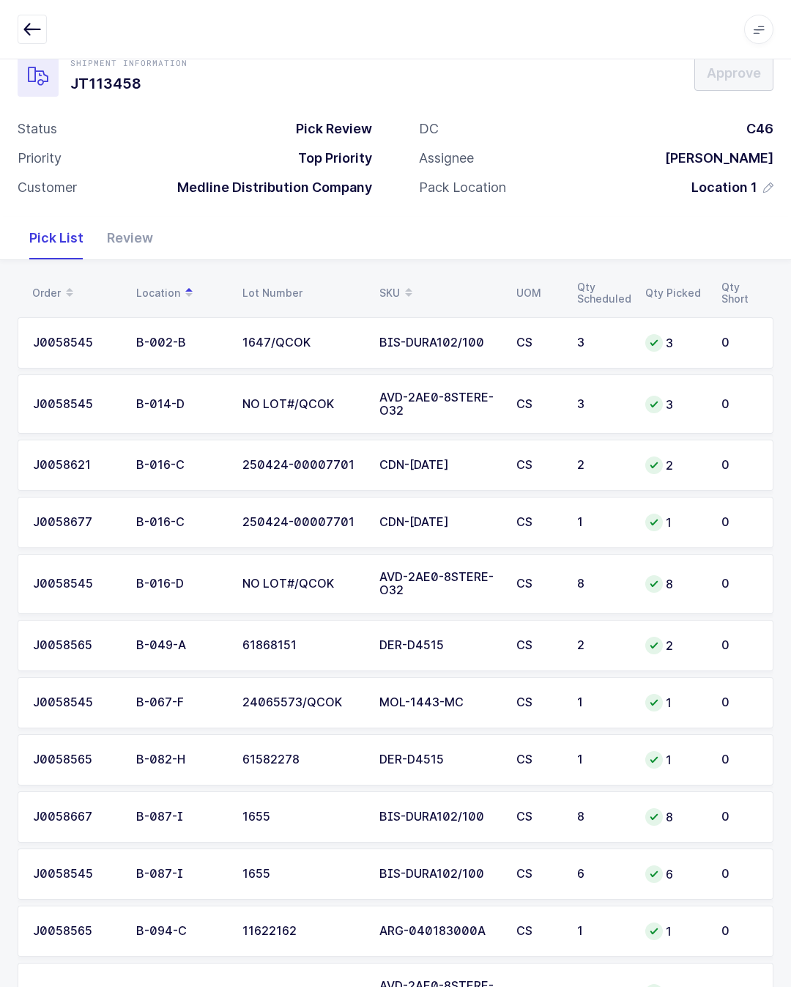
click at [115, 239] on div "Review" at bounding box center [130, 238] width 70 height 43
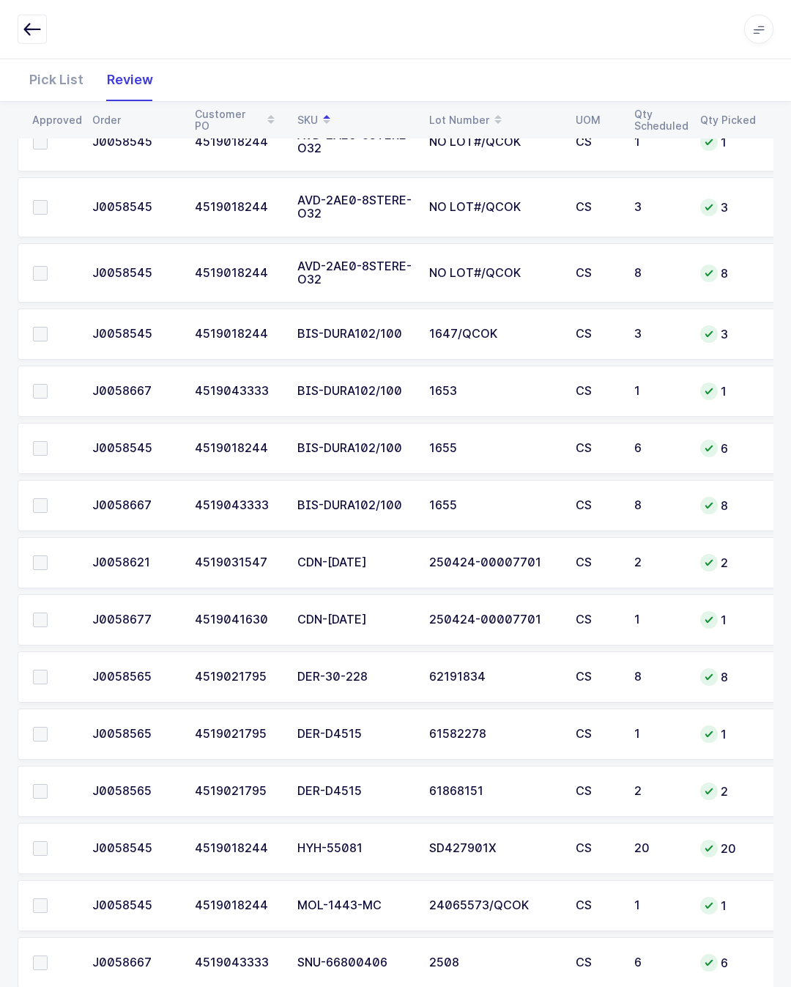
scroll to position [0, 0]
click at [55, 846] on label at bounding box center [54, 848] width 42 height 15
click at [48, 841] on input "checkbox" at bounding box center [48, 841] width 0 height 0
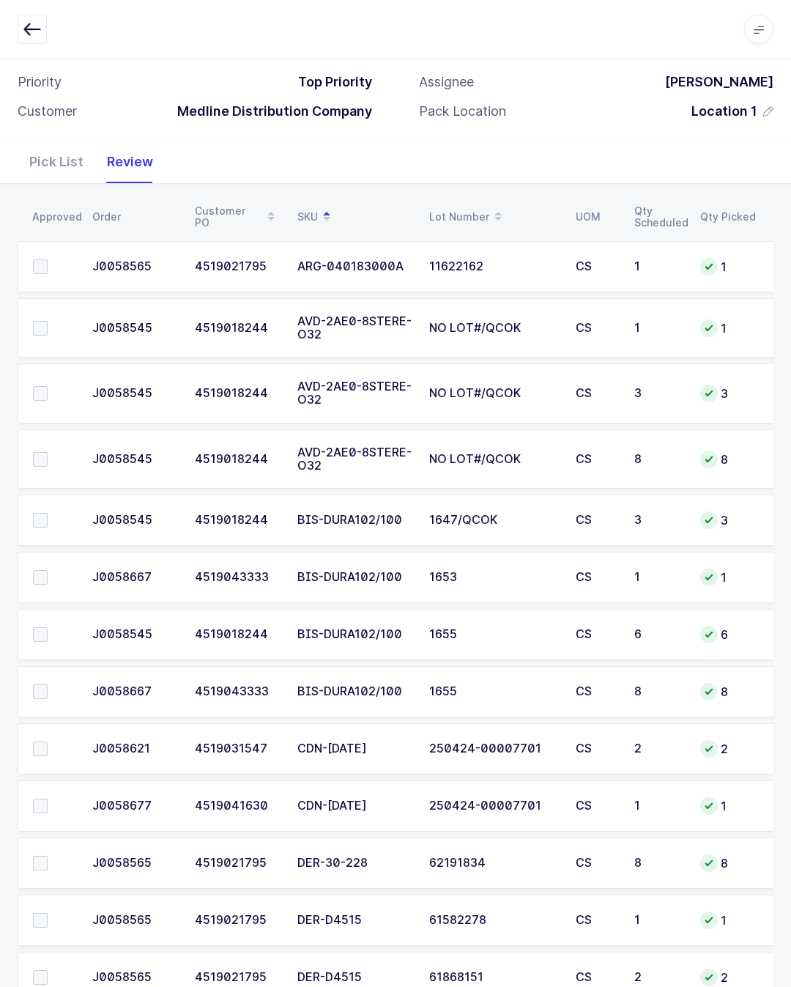
scroll to position [108, 0]
click at [40, 250] on td at bounding box center [51, 267] width 66 height 51
click at [30, 271] on td at bounding box center [51, 267] width 66 height 51
click at [37, 252] on td at bounding box center [51, 267] width 66 height 51
click at [49, 267] on label at bounding box center [54, 267] width 42 height 15
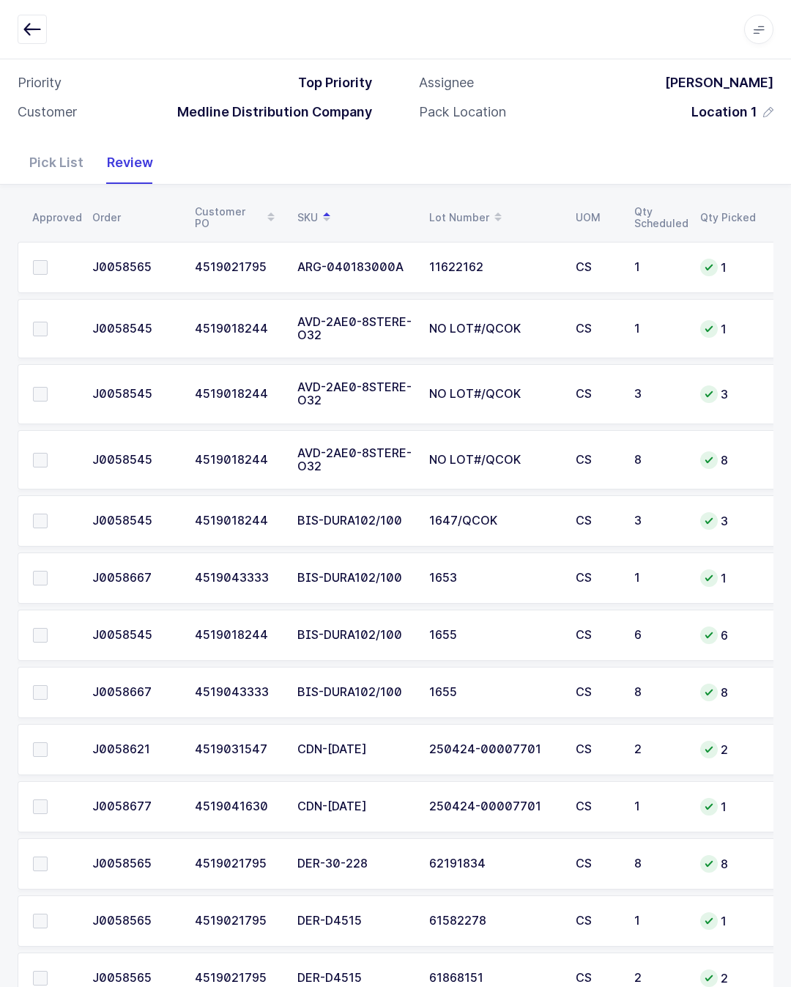
click at [48, 260] on input "checkbox" at bounding box center [48, 260] width 0 height 0
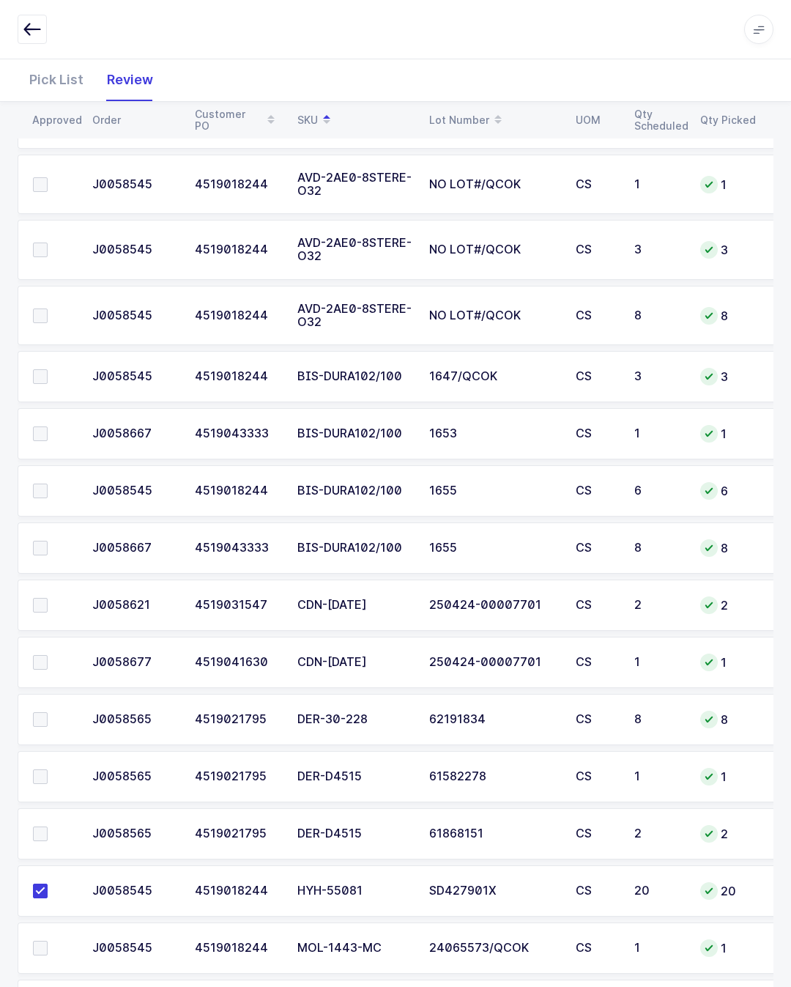
scroll to position [255, 0]
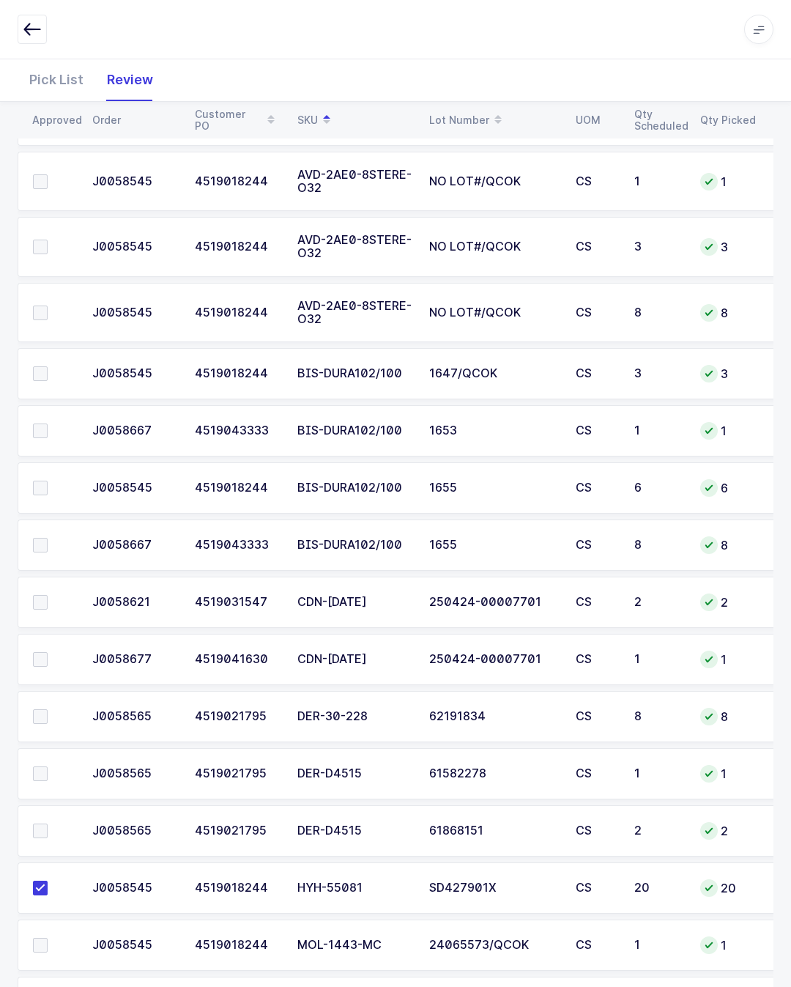
click at [53, 694] on td at bounding box center [51, 716] width 66 height 51
click at [51, 718] on label at bounding box center [54, 716] width 42 height 15
click at [48, 709] on input "checkbox" at bounding box center [48, 709] width 0 height 0
click at [41, 432] on span at bounding box center [40, 431] width 15 height 15
click at [48, 424] on input "checkbox" at bounding box center [48, 424] width 0 height 0
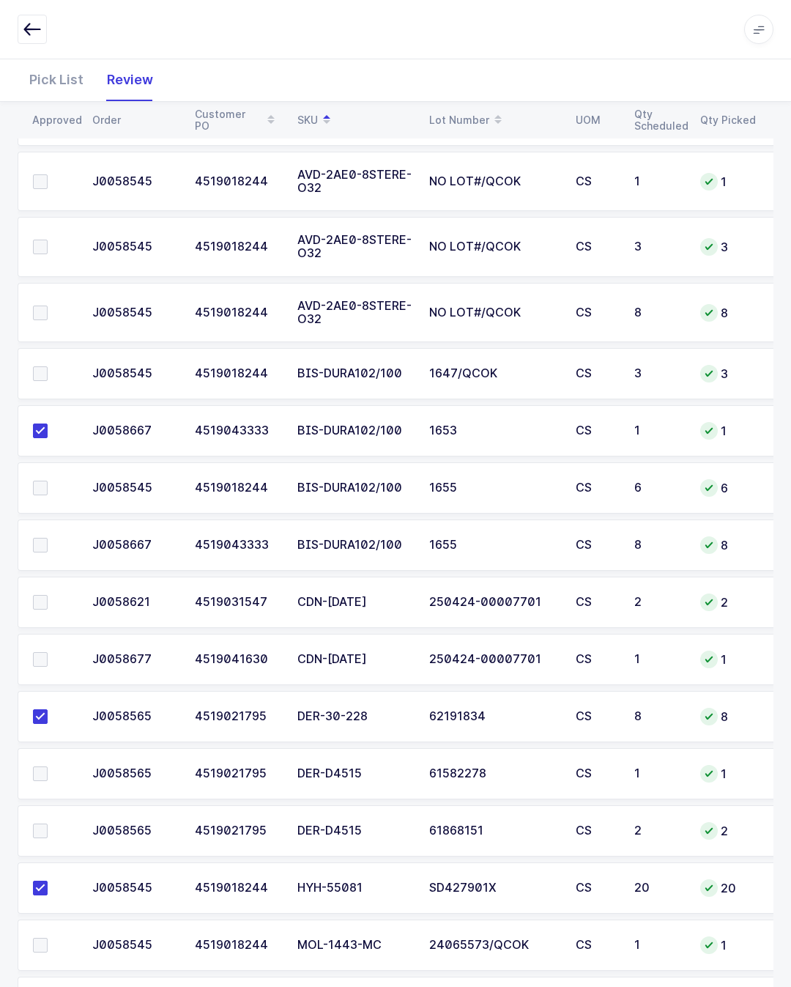
scroll to position [295, 0]
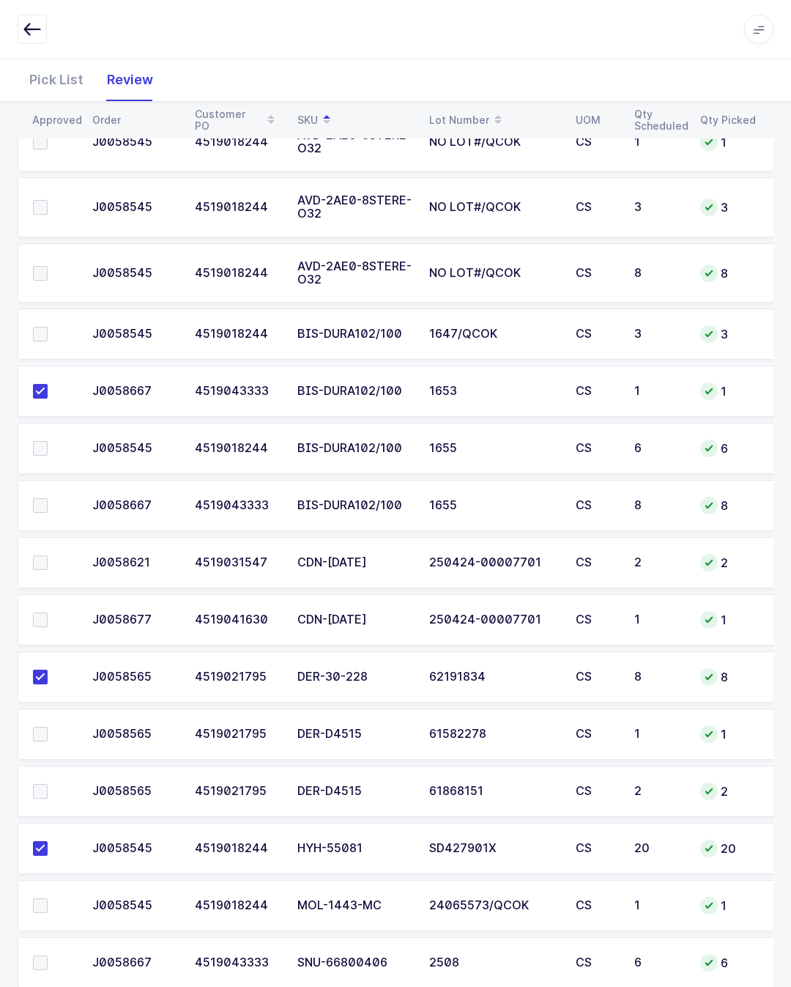
click at [41, 959] on span at bounding box center [40, 963] width 15 height 15
click at [48, 956] on input "checkbox" at bounding box center [48, 956] width 0 height 0
click at [43, 696] on td at bounding box center [51, 676] width 66 height 51
click at [51, 731] on label at bounding box center [54, 734] width 42 height 15
click at [48, 727] on input "checkbox" at bounding box center [48, 727] width 0 height 0
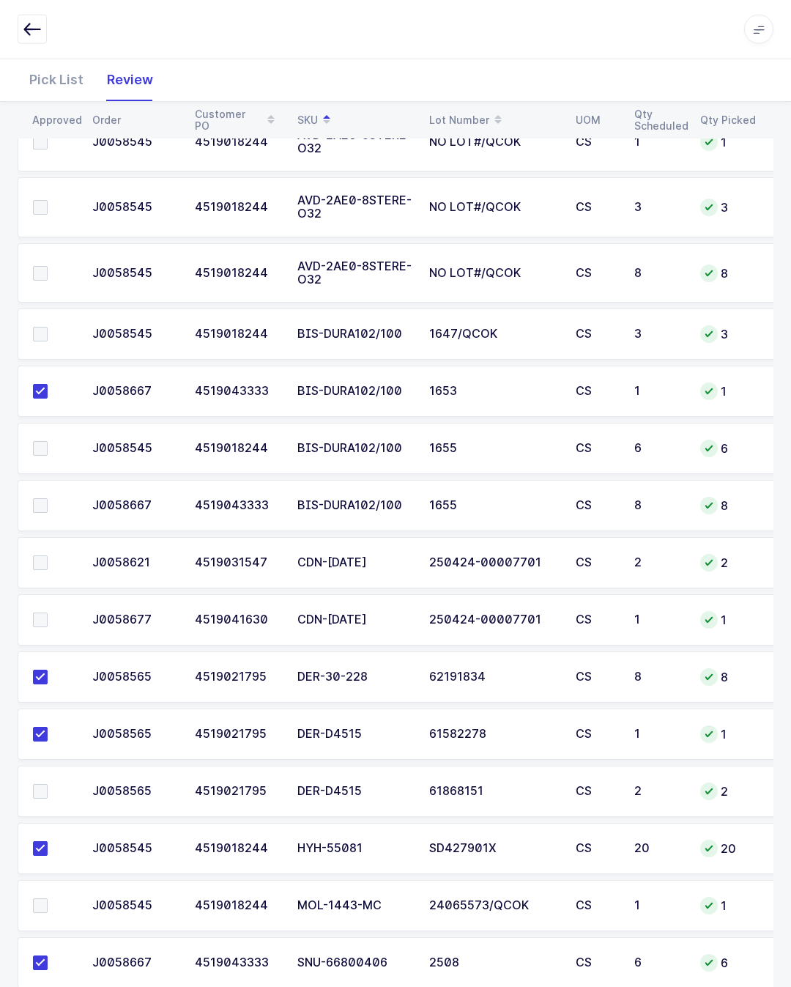
click at [45, 784] on span at bounding box center [40, 791] width 15 height 15
click at [48, 784] on input "checkbox" at bounding box center [48, 784] width 0 height 0
click at [47, 555] on span at bounding box center [40, 562] width 15 height 15
click at [48, 555] on input "checkbox" at bounding box center [48, 555] width 0 height 0
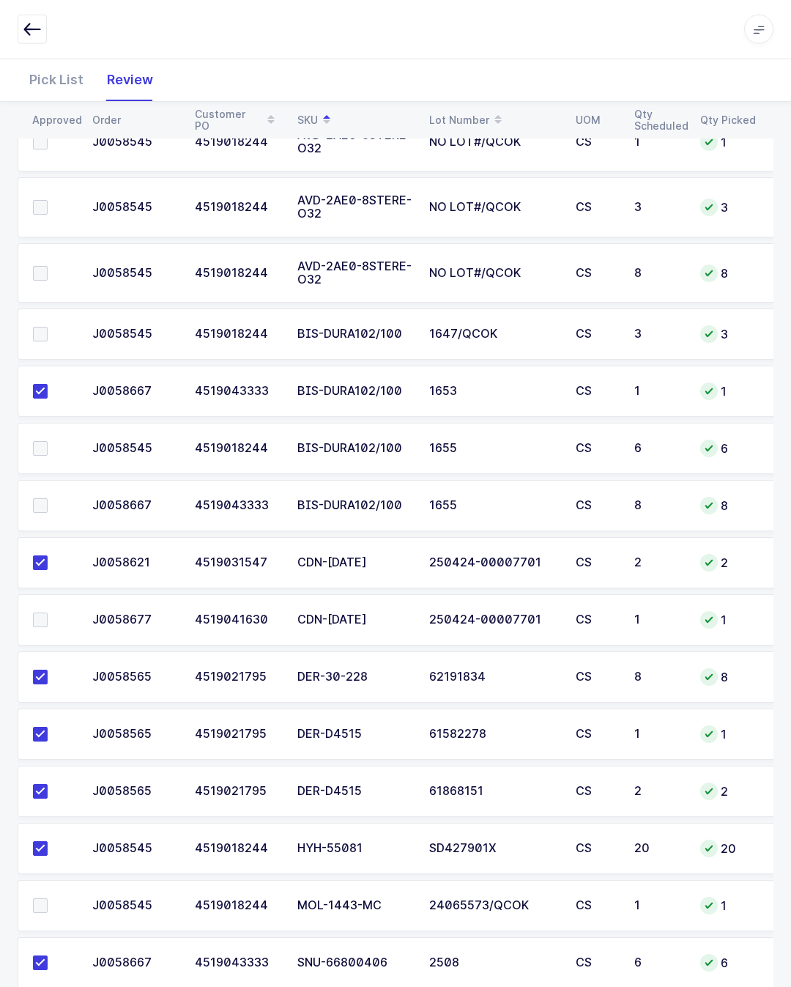
click at [48, 618] on label at bounding box center [54, 620] width 42 height 15
click at [48, 613] on input "checkbox" at bounding box center [48, 613] width 0 height 0
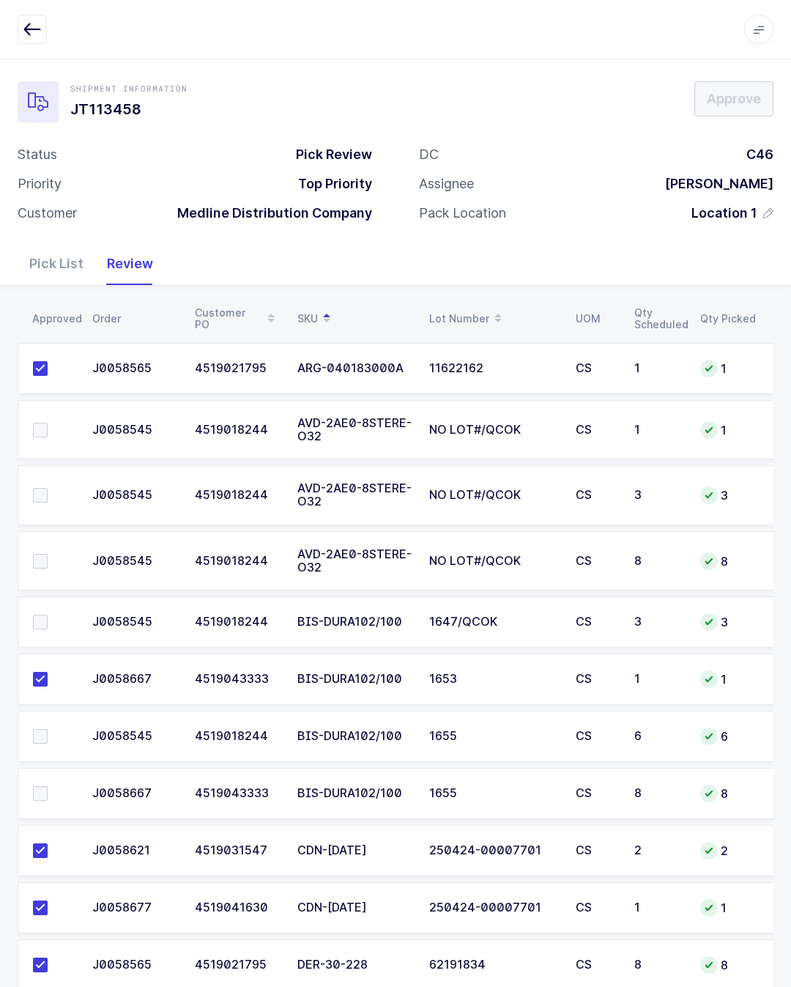
click at [43, 615] on span at bounding box center [40, 622] width 15 height 15
click at [48, 615] on input "checkbox" at bounding box center [48, 615] width 0 height 0
click at [45, 539] on td at bounding box center [51, 561] width 66 height 60
click at [45, 491] on span at bounding box center [40, 495] width 15 height 15
click at [48, 488] on input "checkbox" at bounding box center [48, 488] width 0 height 0
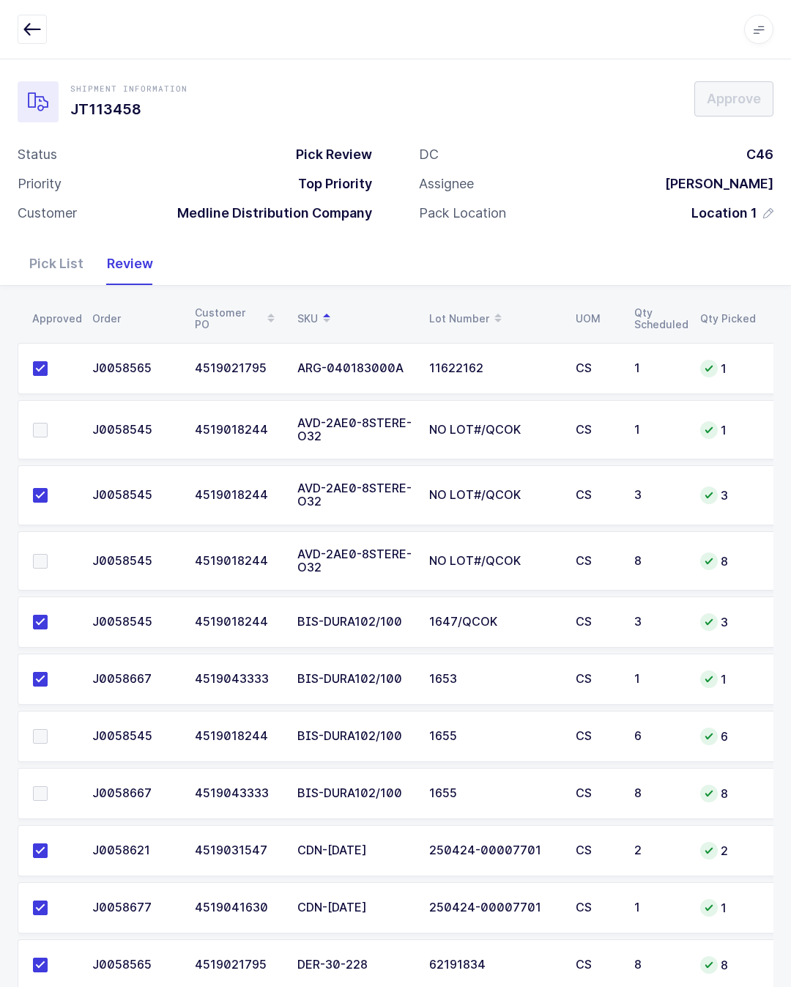
click at [29, 572] on td at bounding box center [51, 561] width 66 height 60
click at [20, 564] on td at bounding box center [51, 561] width 66 height 60
click at [22, 585] on td at bounding box center [51, 561] width 66 height 60
click at [60, 557] on label at bounding box center [54, 561] width 42 height 15
click at [48, 554] on input "checkbox" at bounding box center [48, 554] width 0 height 0
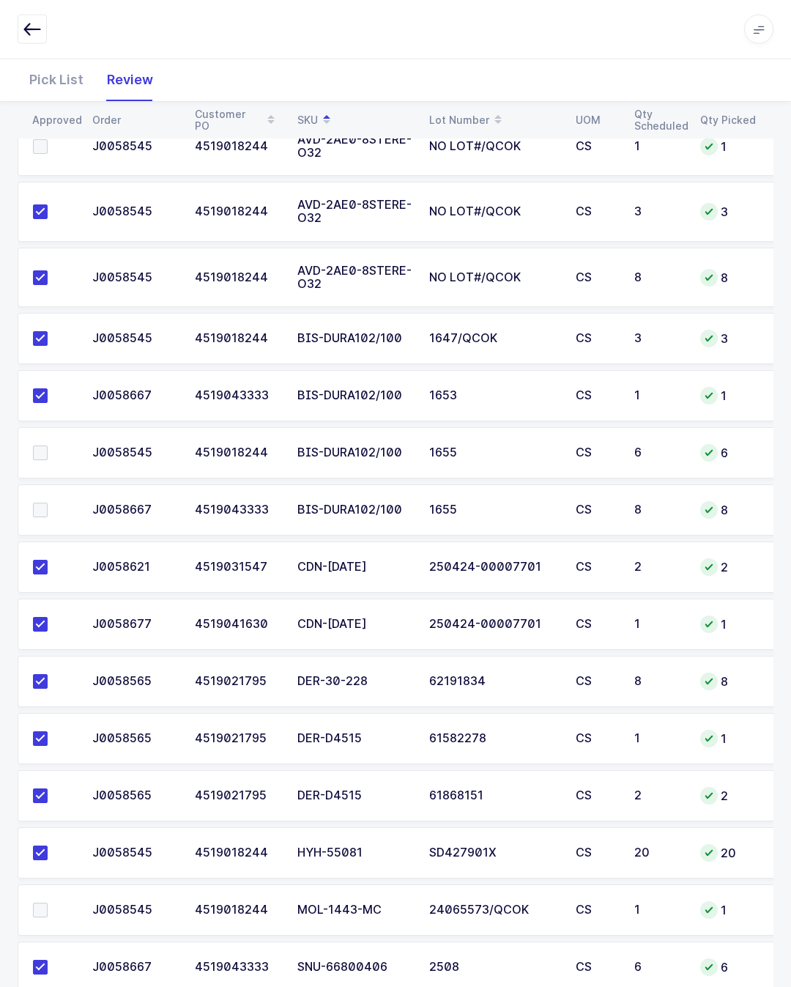
scroll to position [295, 0]
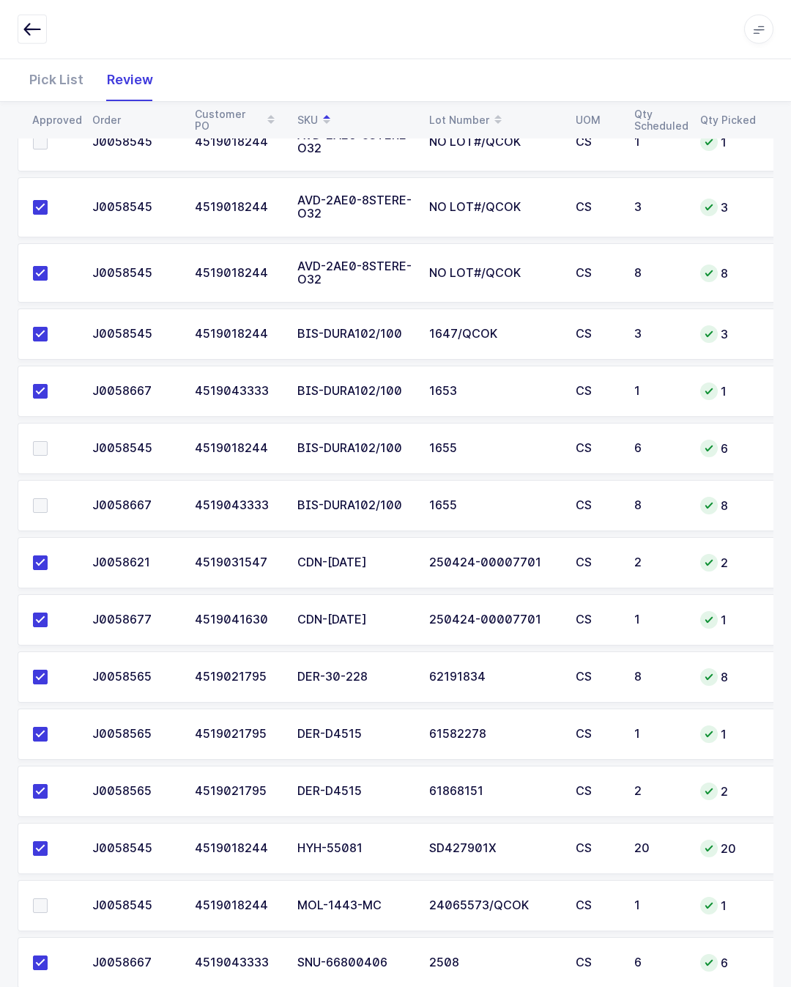
click at [33, 448] on span at bounding box center [40, 448] width 15 height 15
click at [48, 441] on input "checkbox" at bounding box center [48, 441] width 0 height 0
click at [52, 898] on label at bounding box center [54, 905] width 42 height 15
click at [48, 898] on input "checkbox" at bounding box center [48, 898] width 0 height 0
click at [61, 119] on div "Approved" at bounding box center [53, 120] width 43 height 12
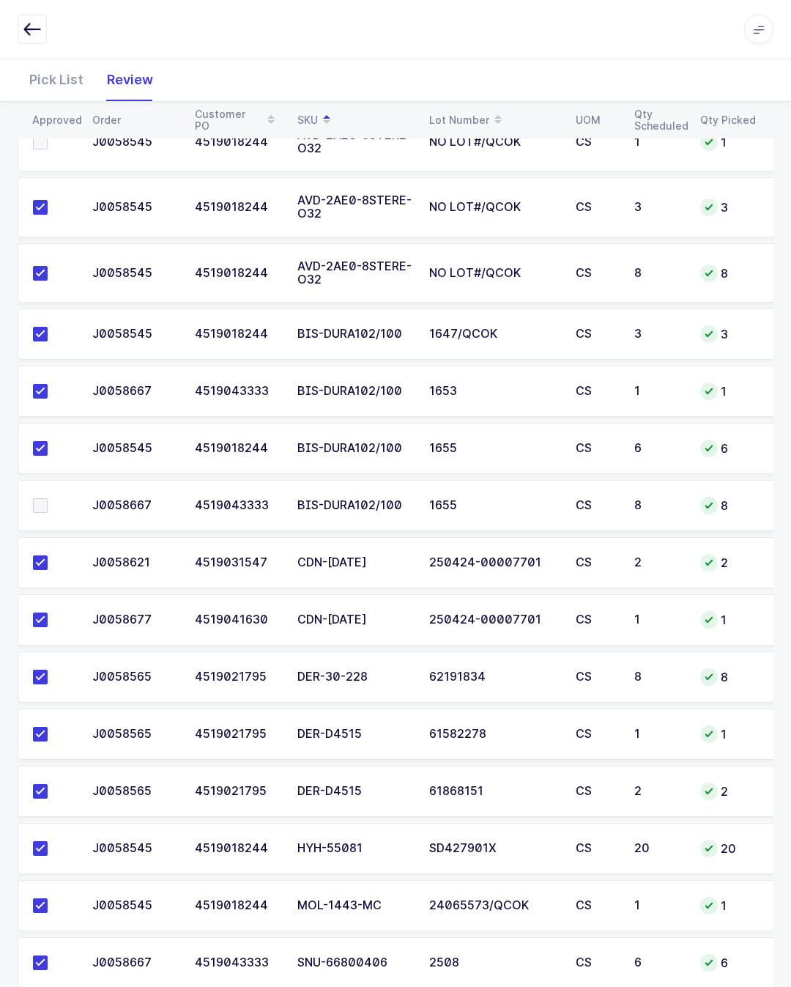
click at [76, 76] on div "Pick List" at bounding box center [57, 80] width 78 height 43
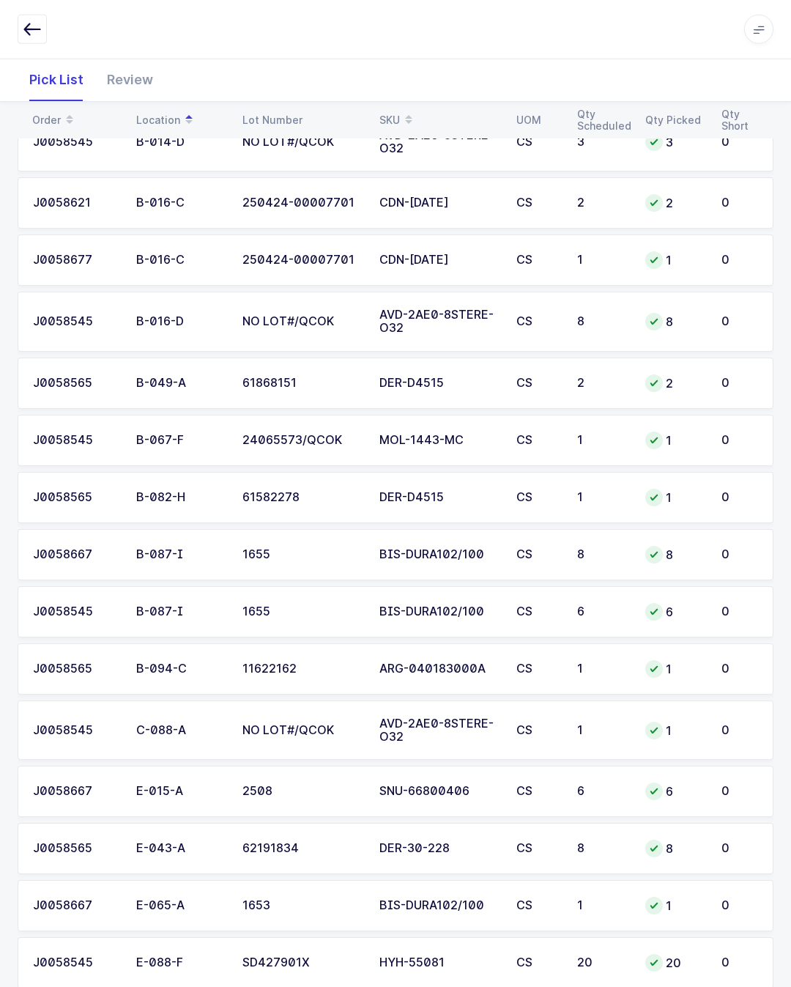
click at [752, 66] on div "Pick List Review" at bounding box center [396, 80] width 756 height 43
click at [124, 93] on div "Review" at bounding box center [130, 80] width 70 height 43
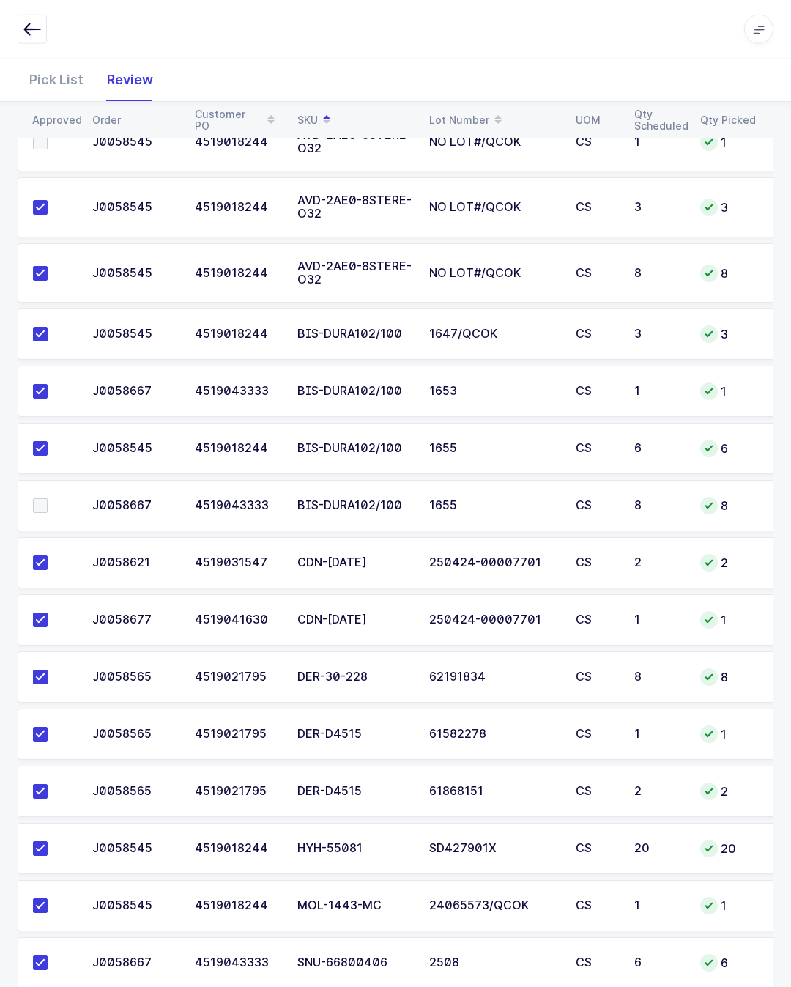
click at [49, 504] on label at bounding box center [54, 505] width 42 height 15
click at [48, 498] on input "checkbox" at bounding box center [48, 498] width 0 height 0
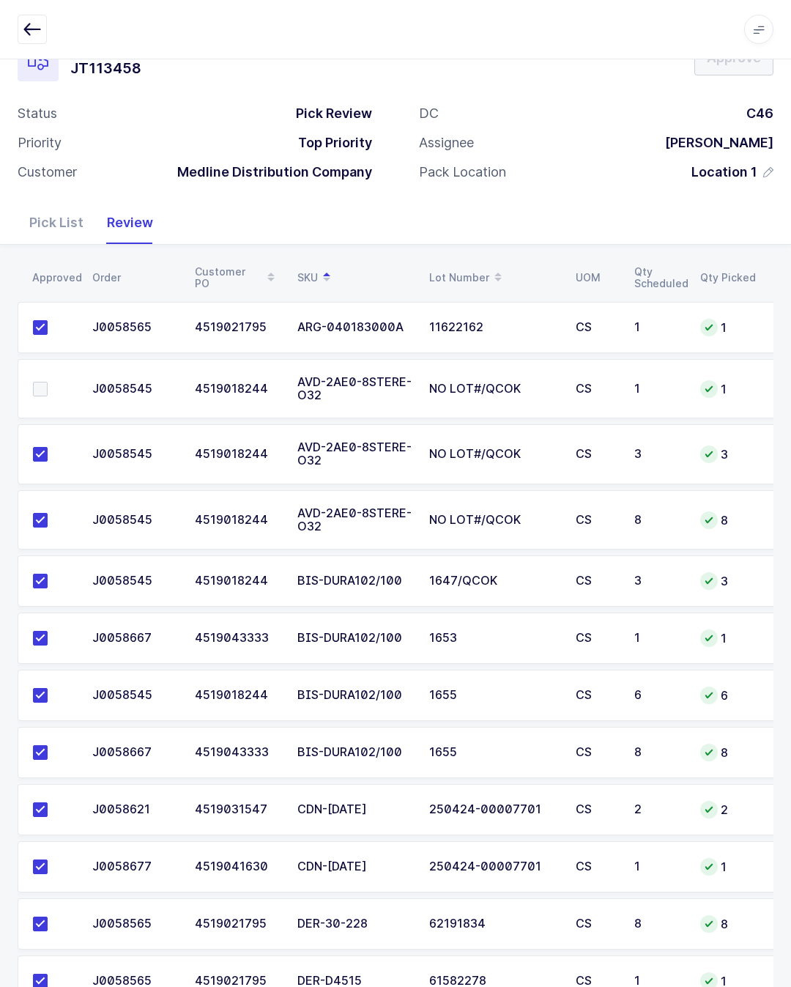
scroll to position [0, 0]
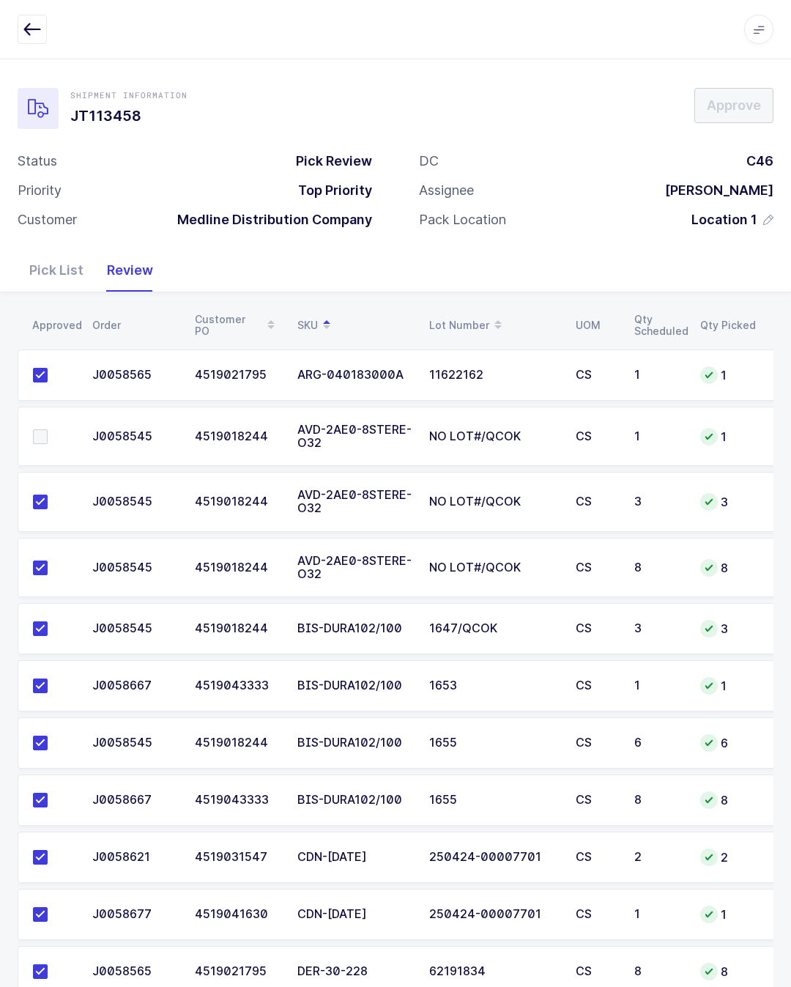
click at [45, 432] on span at bounding box center [40, 436] width 15 height 15
click at [48, 429] on input "checkbox" at bounding box center [48, 429] width 0 height 0
click at [763, 84] on div "Shipment Information JT113458 Approve Status Pick Review Priority Top Priority …" at bounding box center [395, 154] width 791 height 191
click at [740, 99] on span "Approve" at bounding box center [734, 105] width 54 height 18
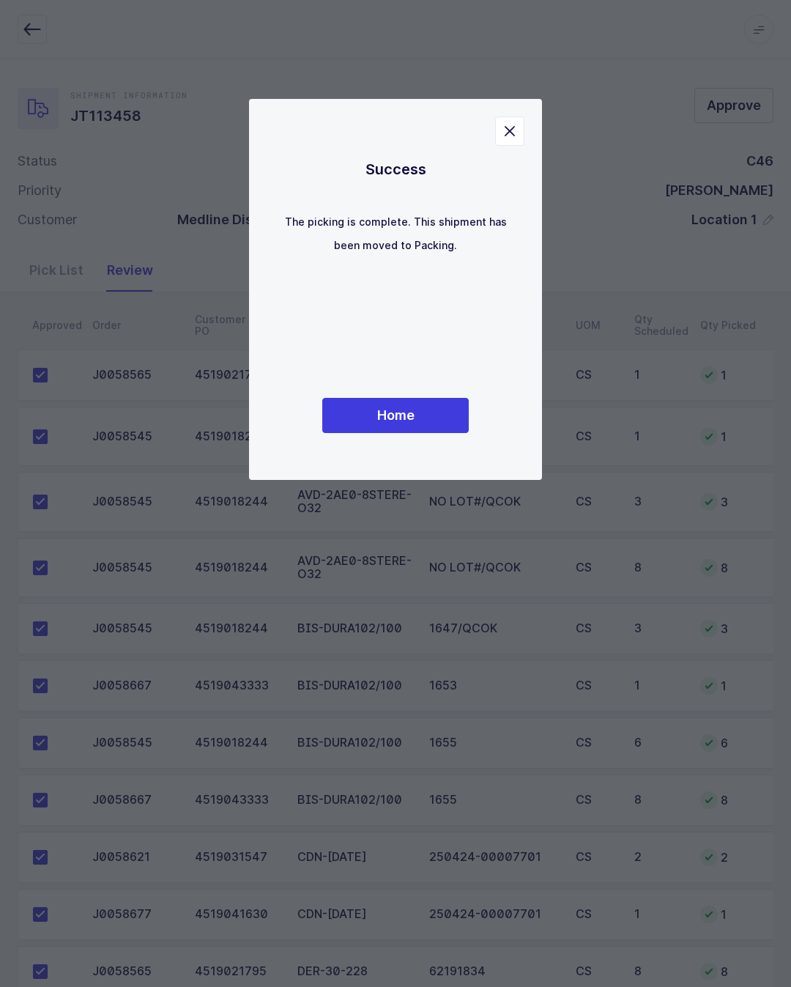
click at [421, 402] on div "Success The picking is complete. This shipment has been moved to Packing. Home" at bounding box center [395, 289] width 234 height 322
click at [407, 424] on span "Home" at bounding box center [395, 415] width 37 height 18
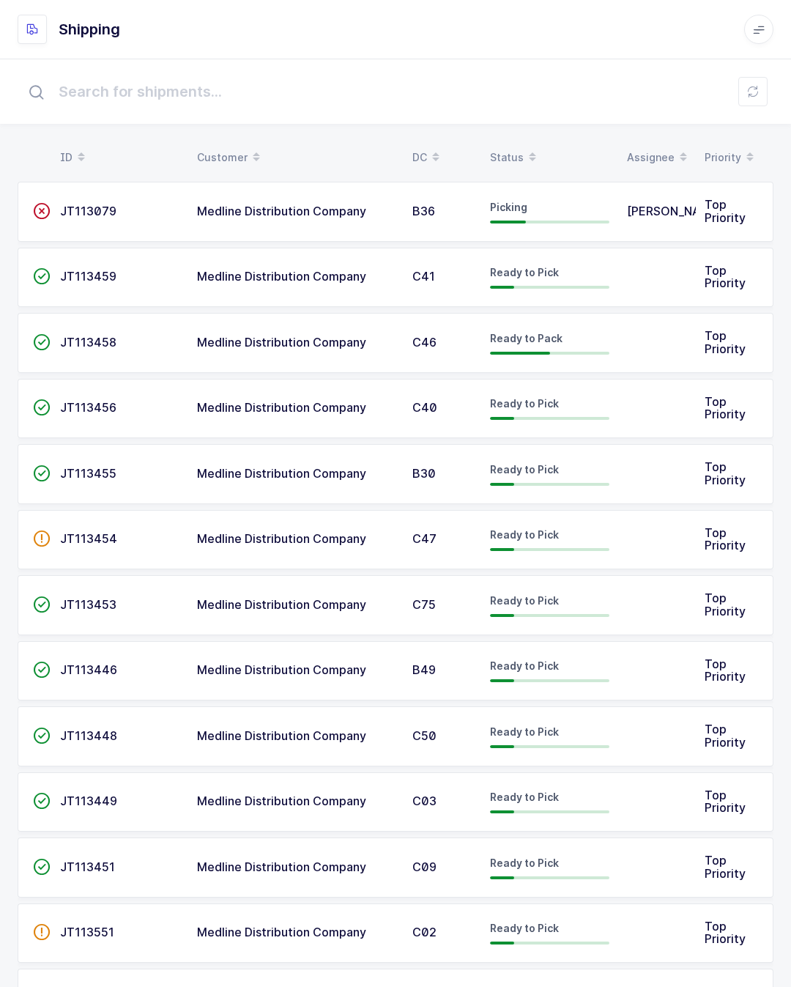
click at [532, 153] on icon at bounding box center [532, 152] width 7 height 7
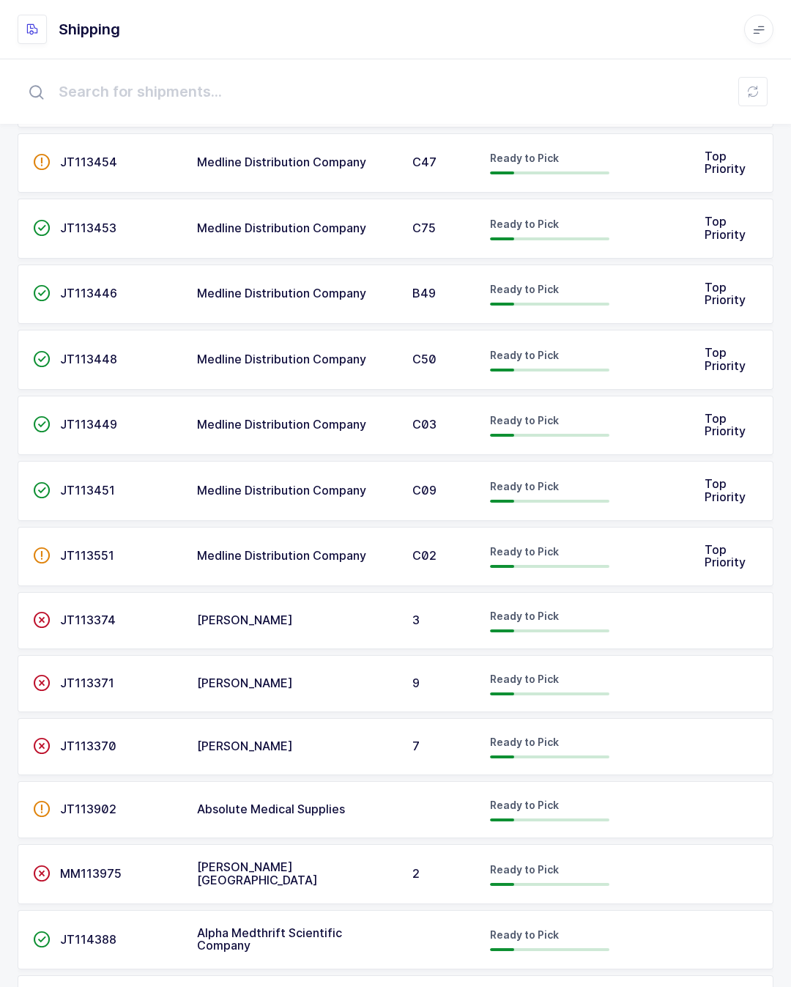
scroll to position [1111, 0]
